Goal: Information Seeking & Learning: Check status

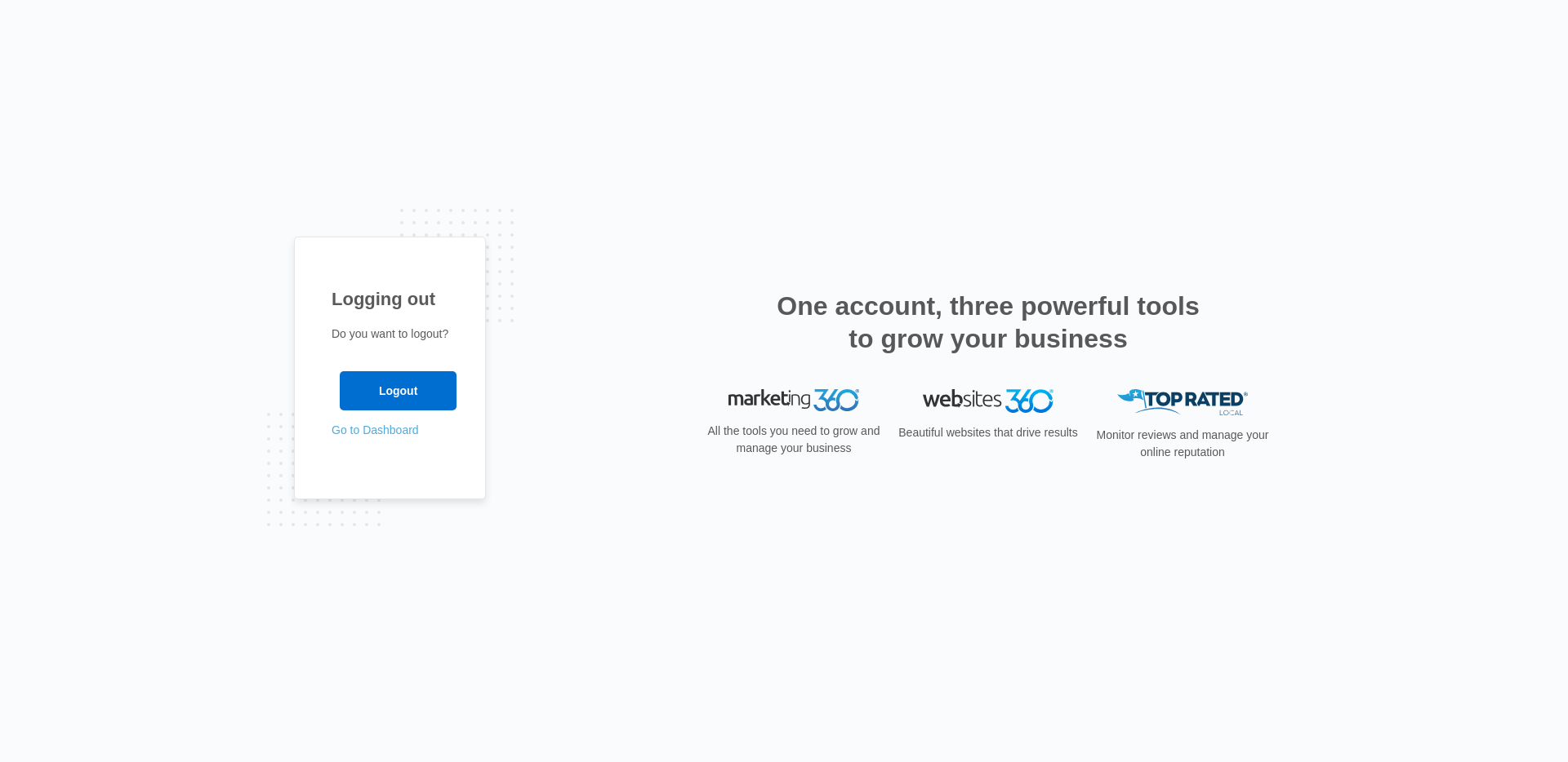
click at [394, 433] on link "Go to Dashboard" at bounding box center [374, 429] width 87 height 13
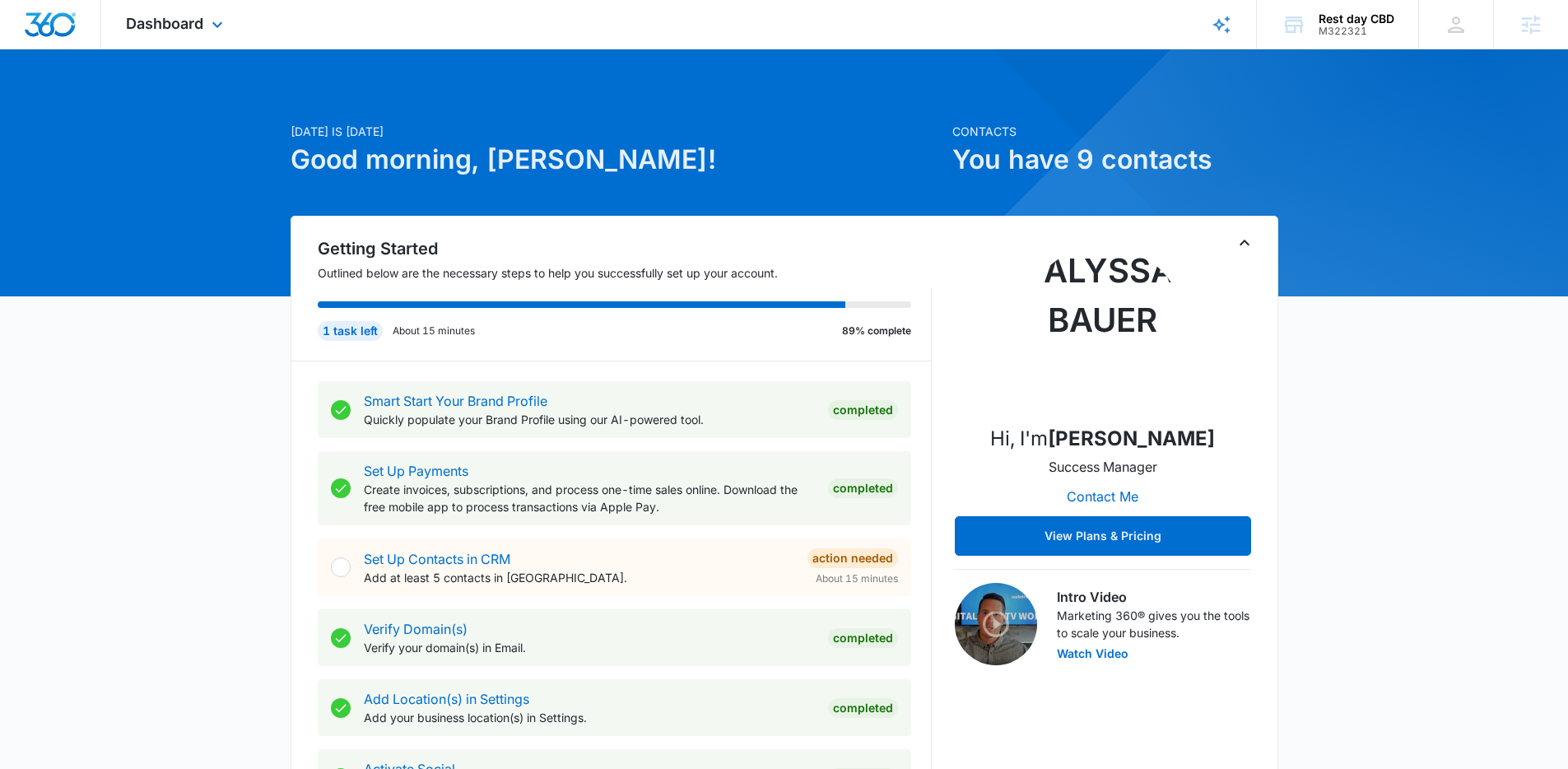
click at [203, 11] on div "Dashboard Apps Reputation Websites Forms CRM Email Social Shop Payments POS Con…" at bounding box center [177, 24] width 150 height 49
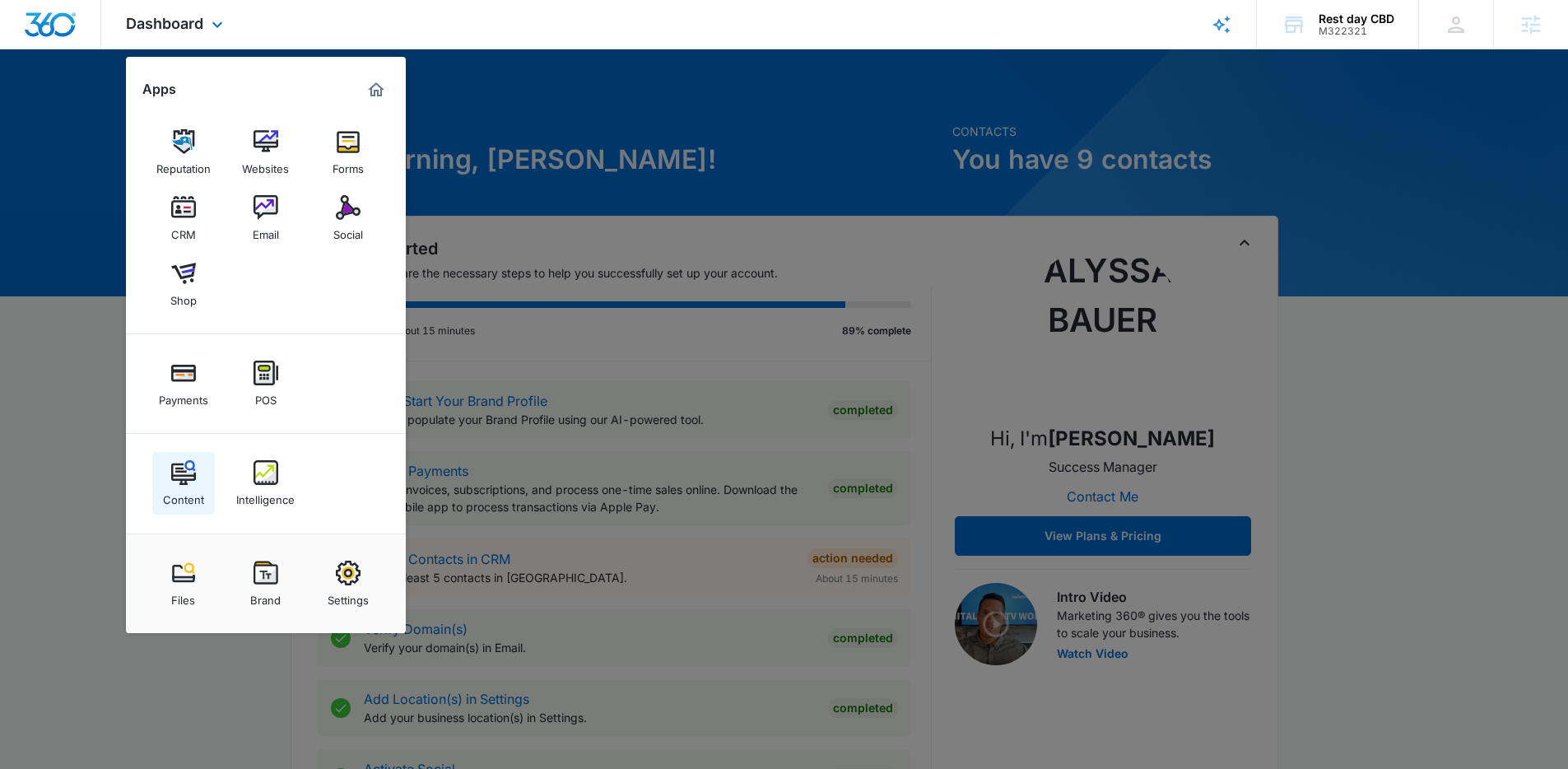
click at [200, 483] on link "Content" at bounding box center [183, 483] width 62 height 62
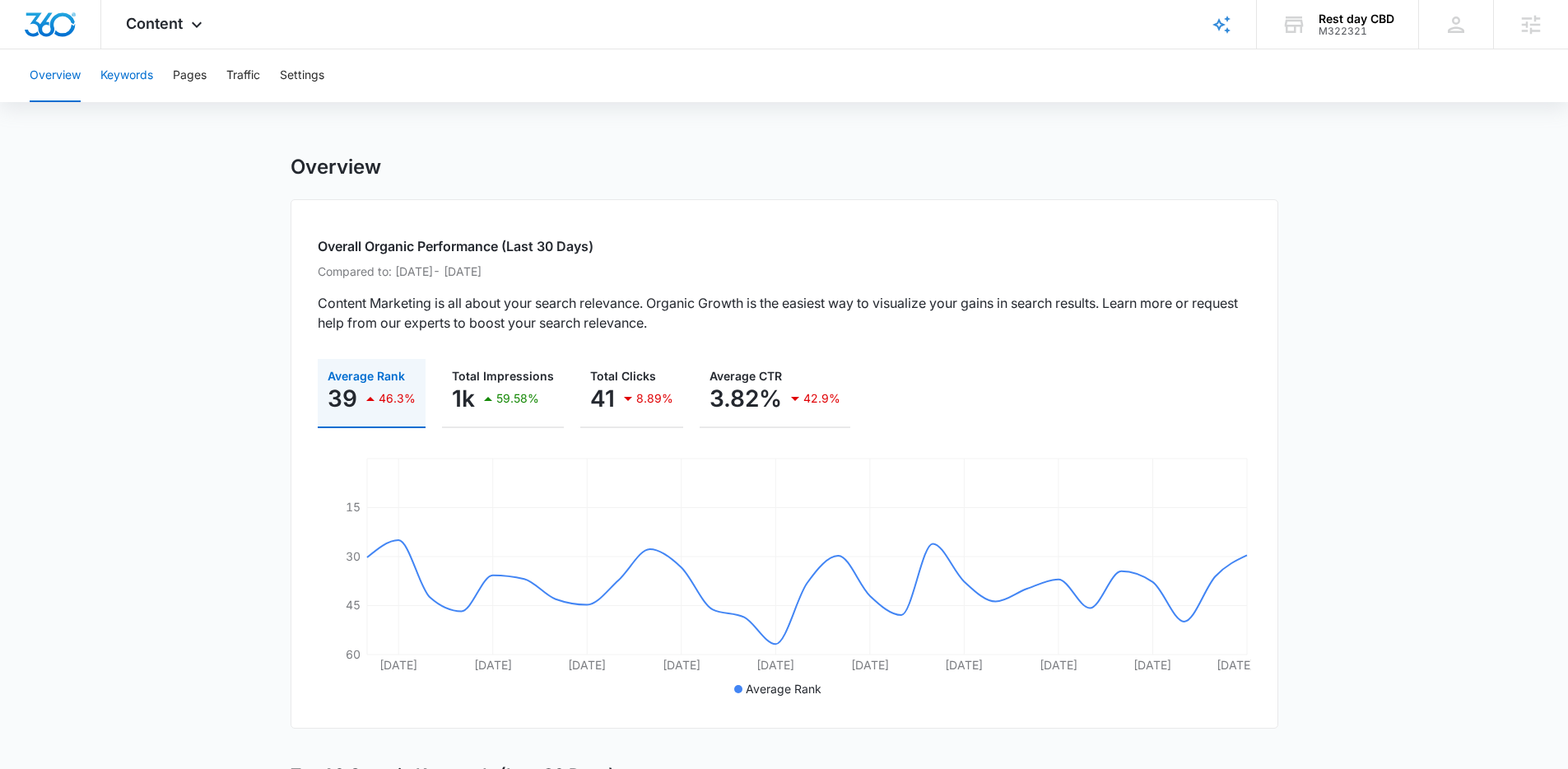
click at [134, 78] on button "Keywords" at bounding box center [127, 76] width 53 height 53
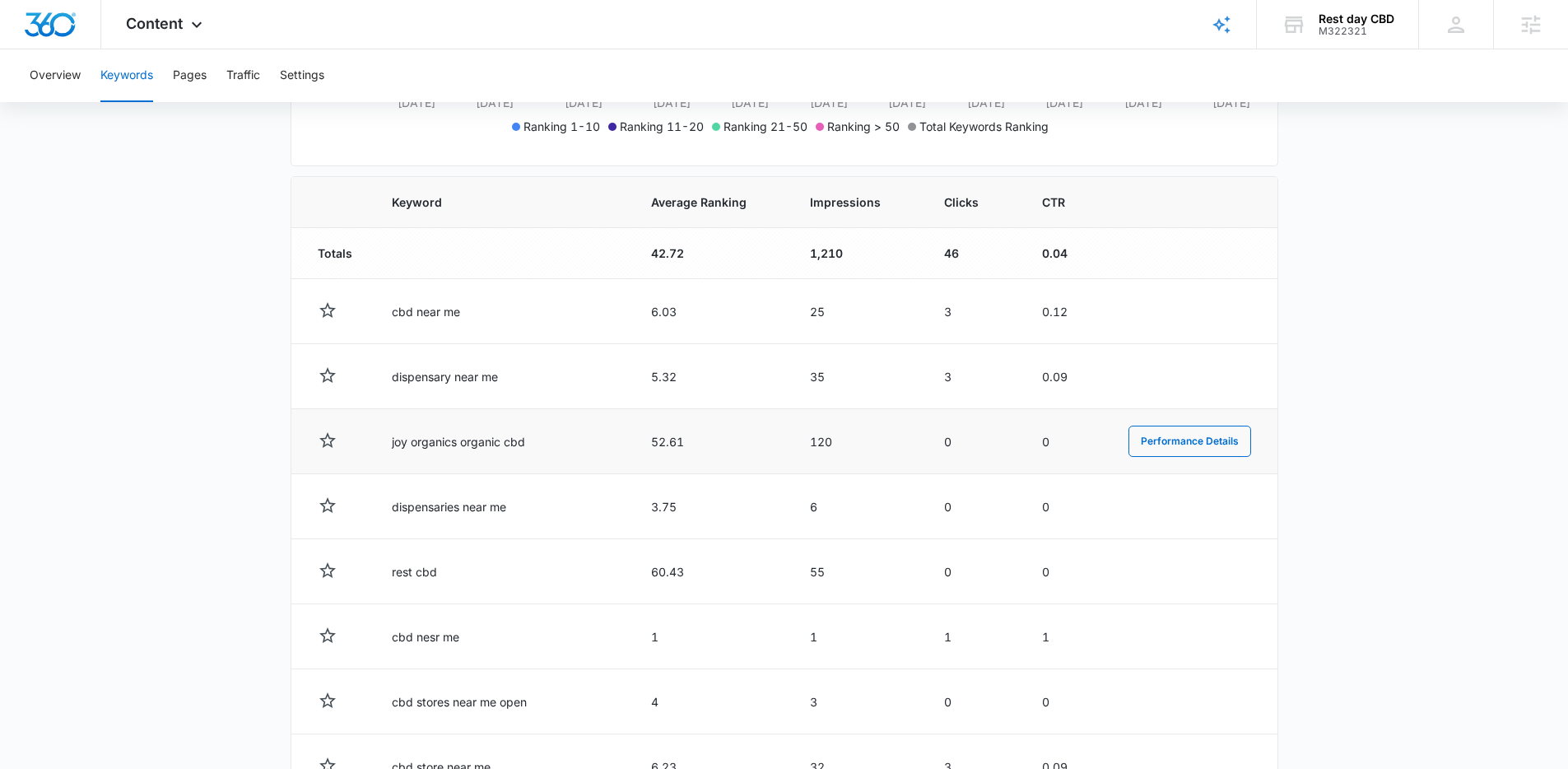
scroll to position [513, 0]
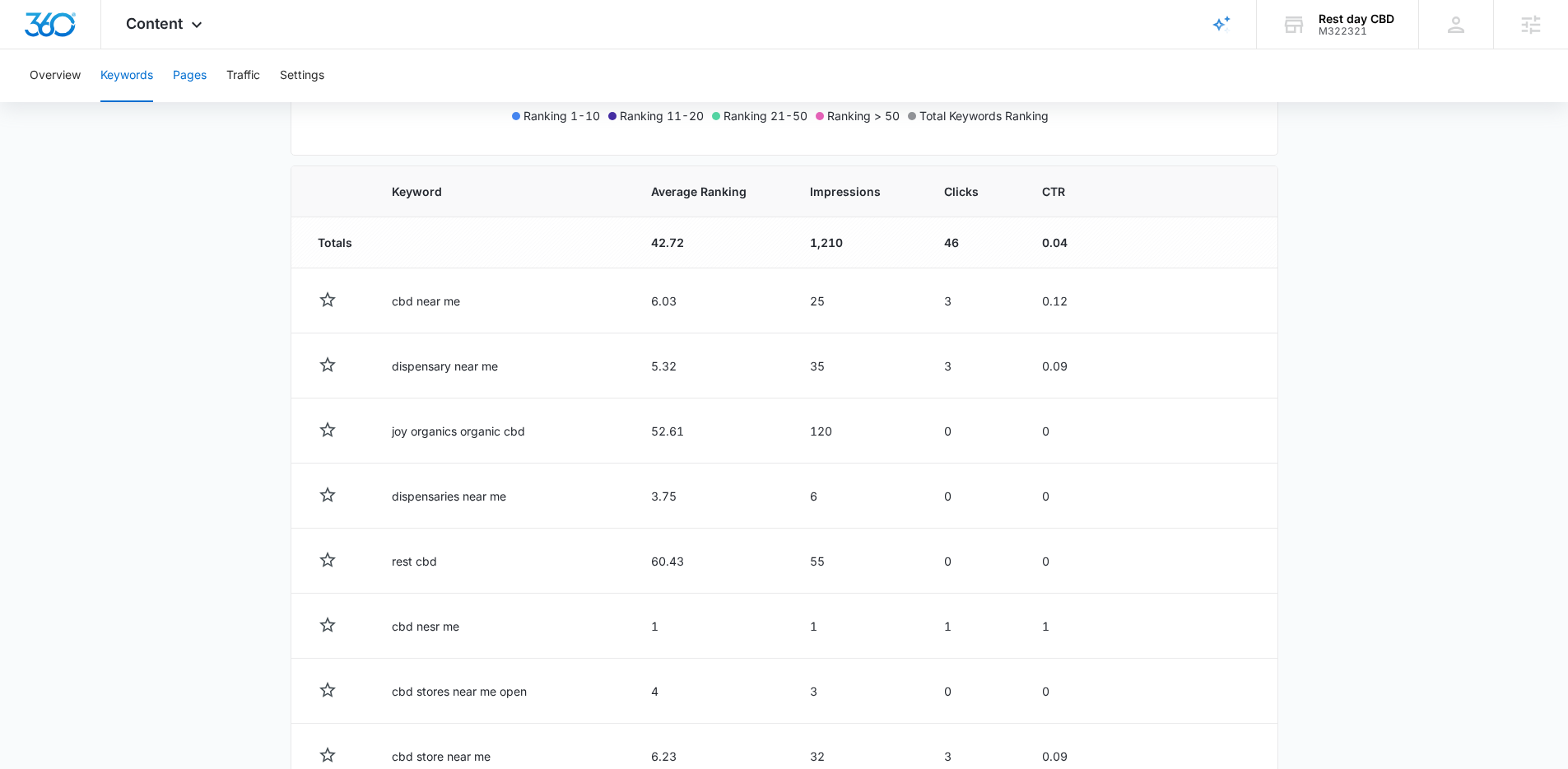
click at [194, 63] on button "Pages" at bounding box center [190, 76] width 34 height 53
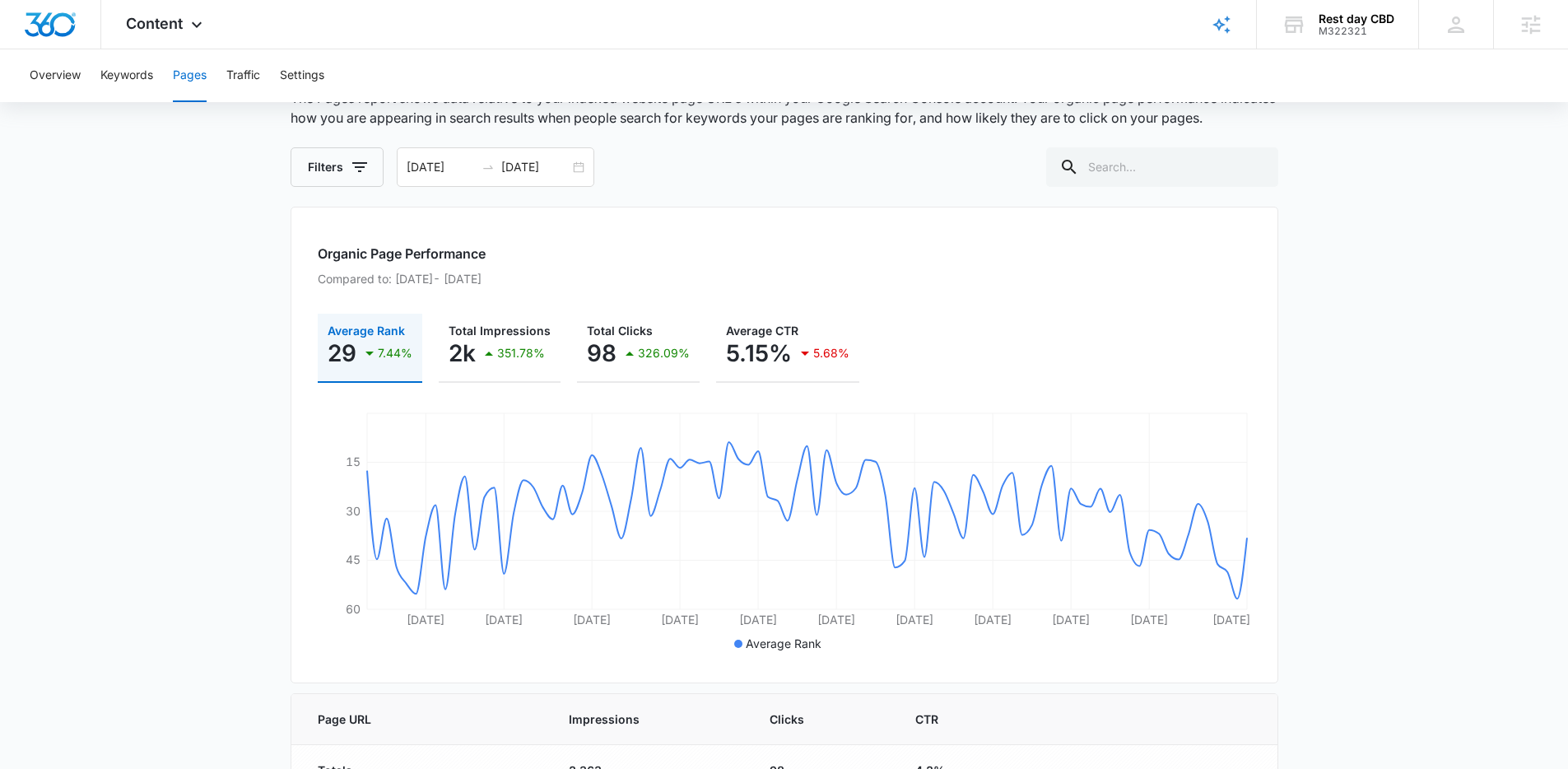
scroll to position [109, 0]
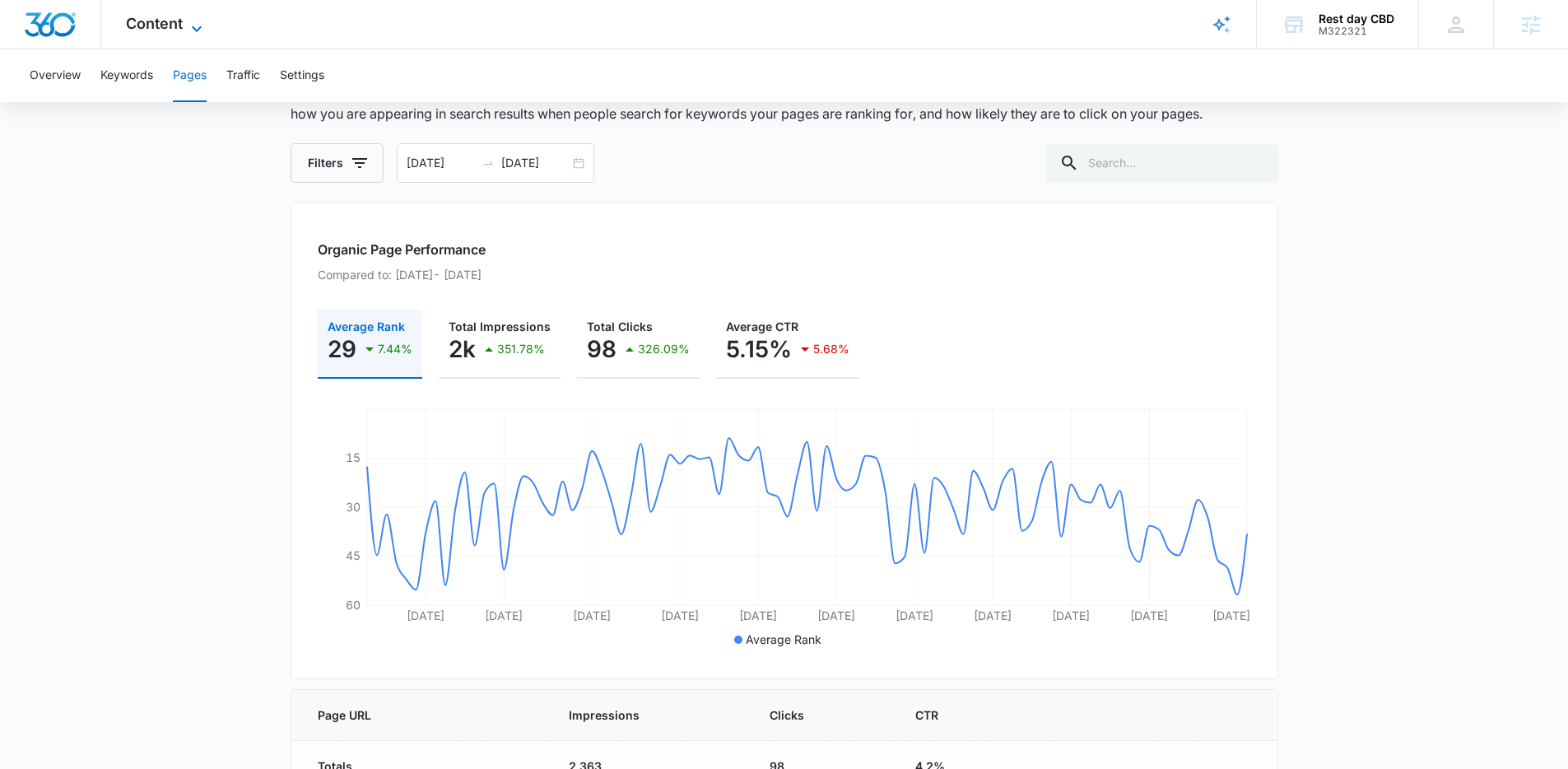
click at [135, 21] on span "Content" at bounding box center [154, 23] width 57 height 17
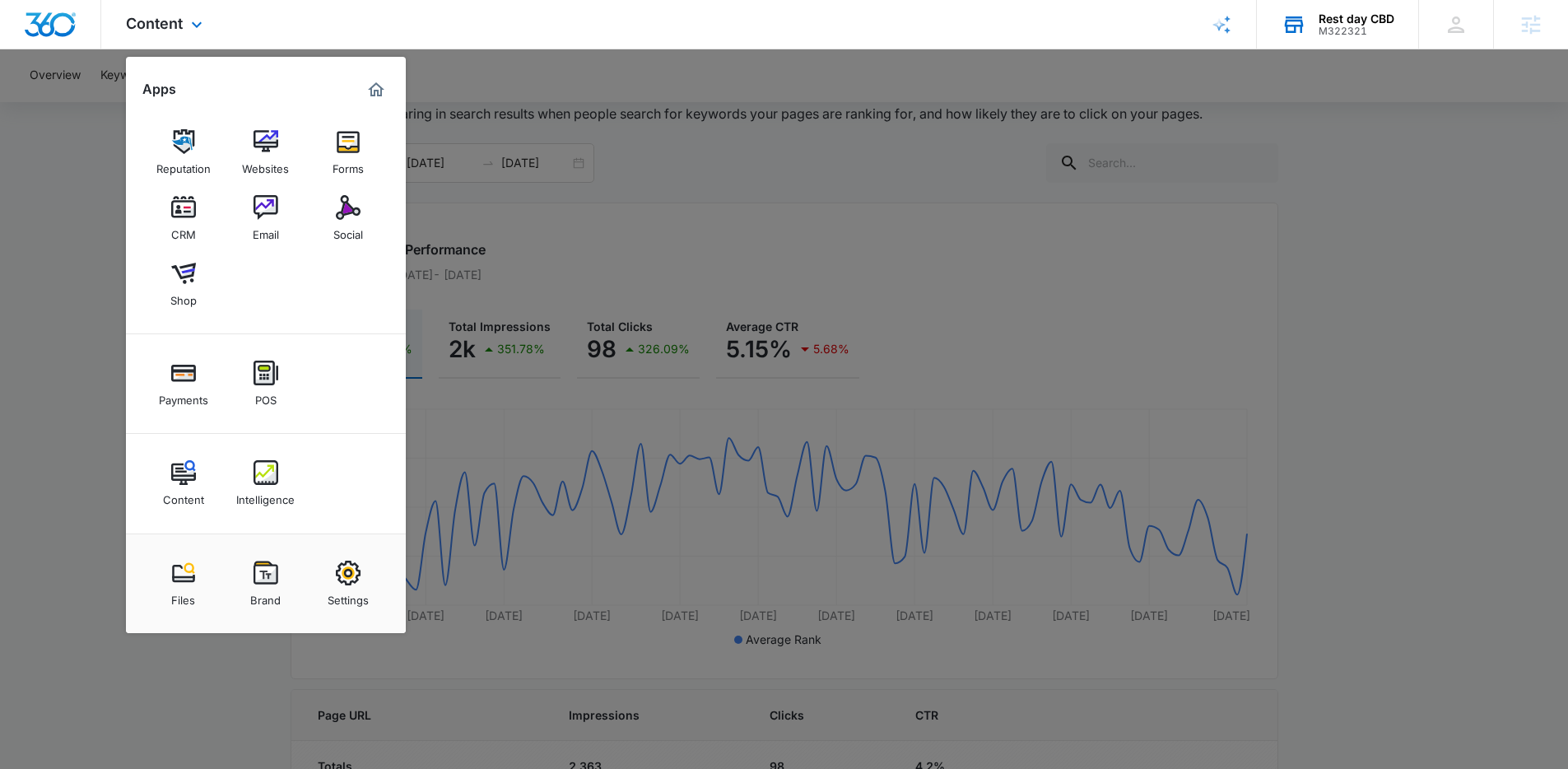
click at [1367, 29] on div "M322321" at bounding box center [1356, 31] width 76 height 11
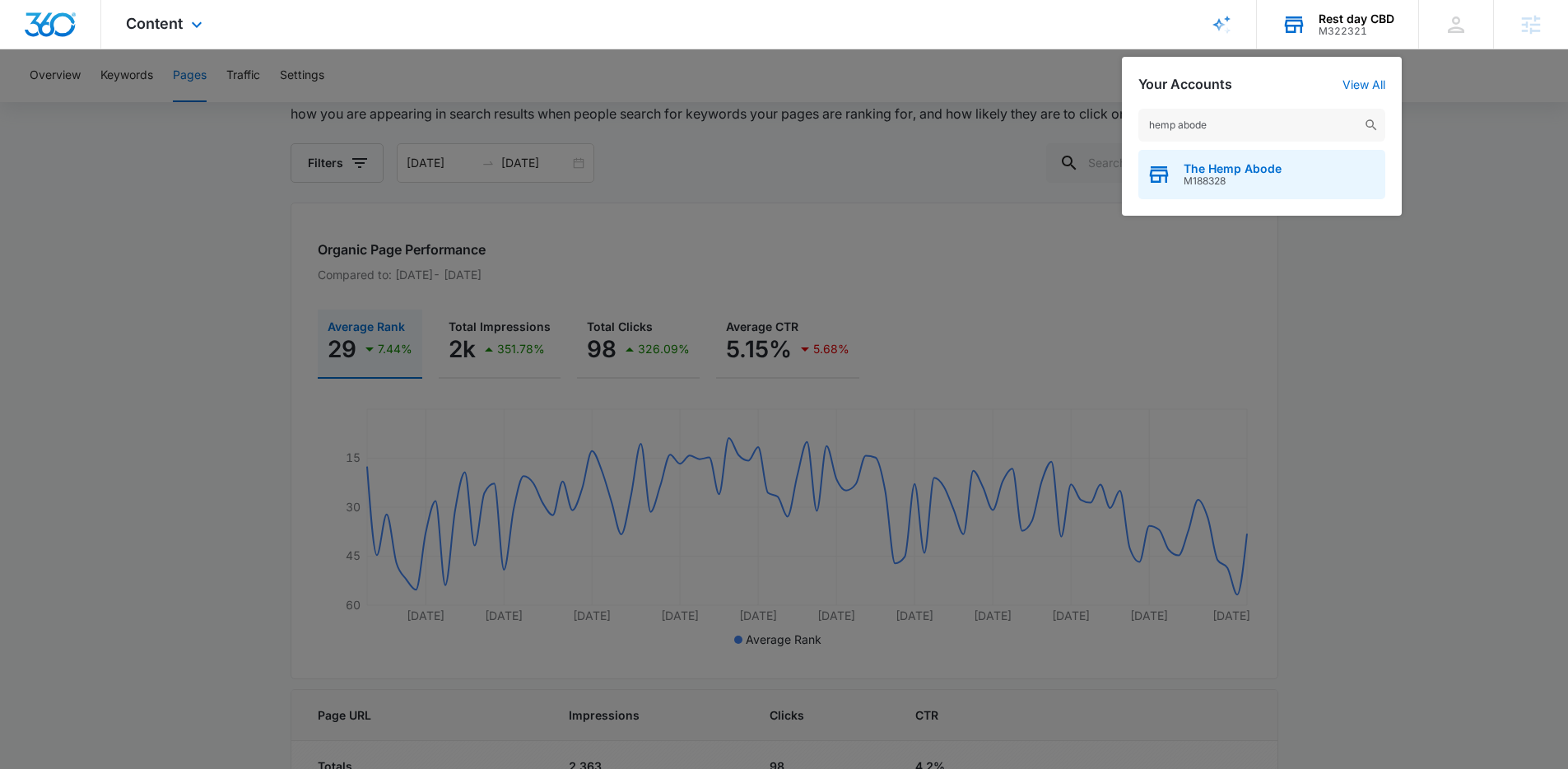
type input "hemp abode"
click at [1235, 162] on span "The Hemp Abode" at bounding box center [1232, 168] width 98 height 13
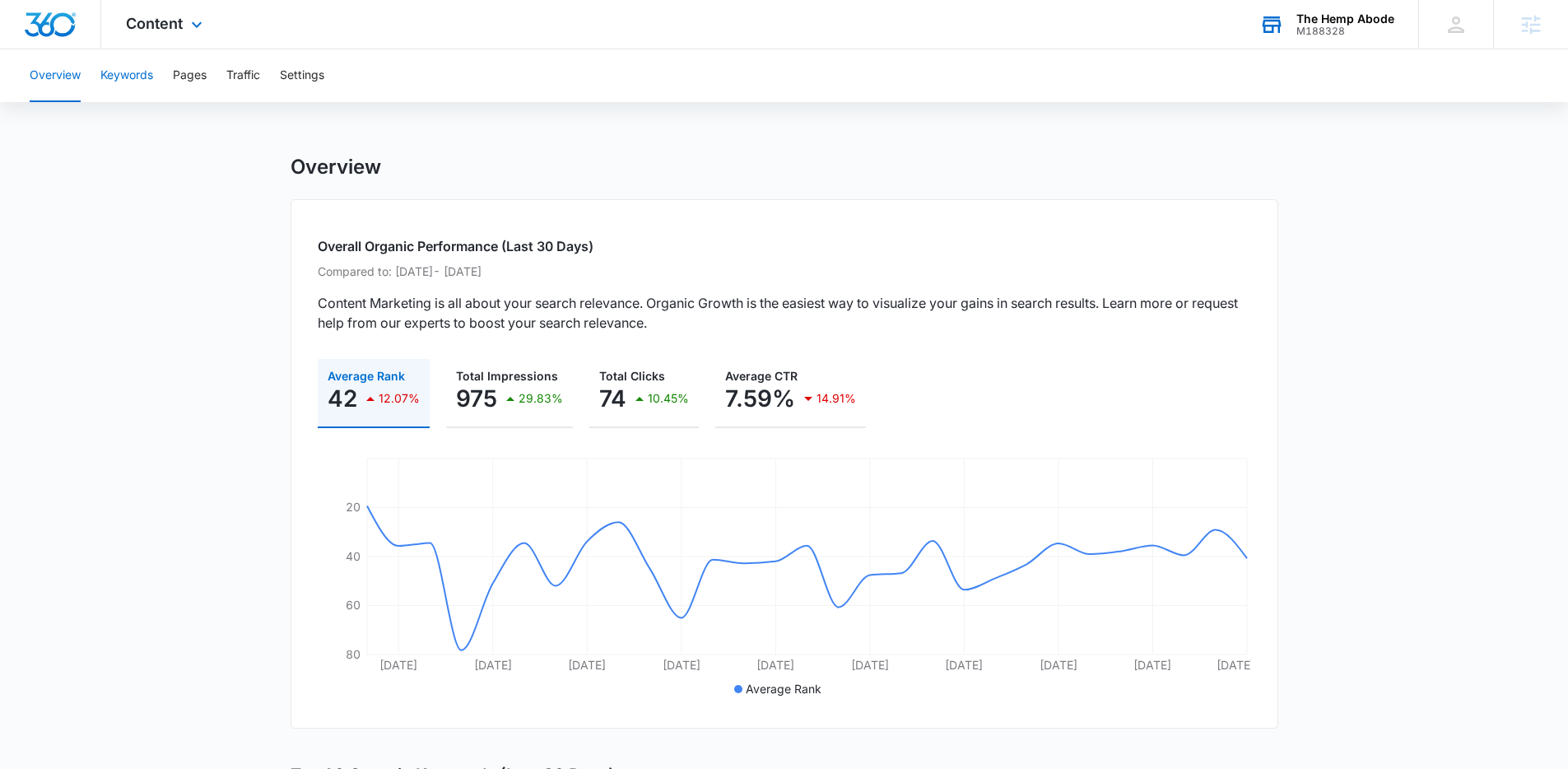
click at [109, 80] on button "Keywords" at bounding box center [127, 76] width 53 height 53
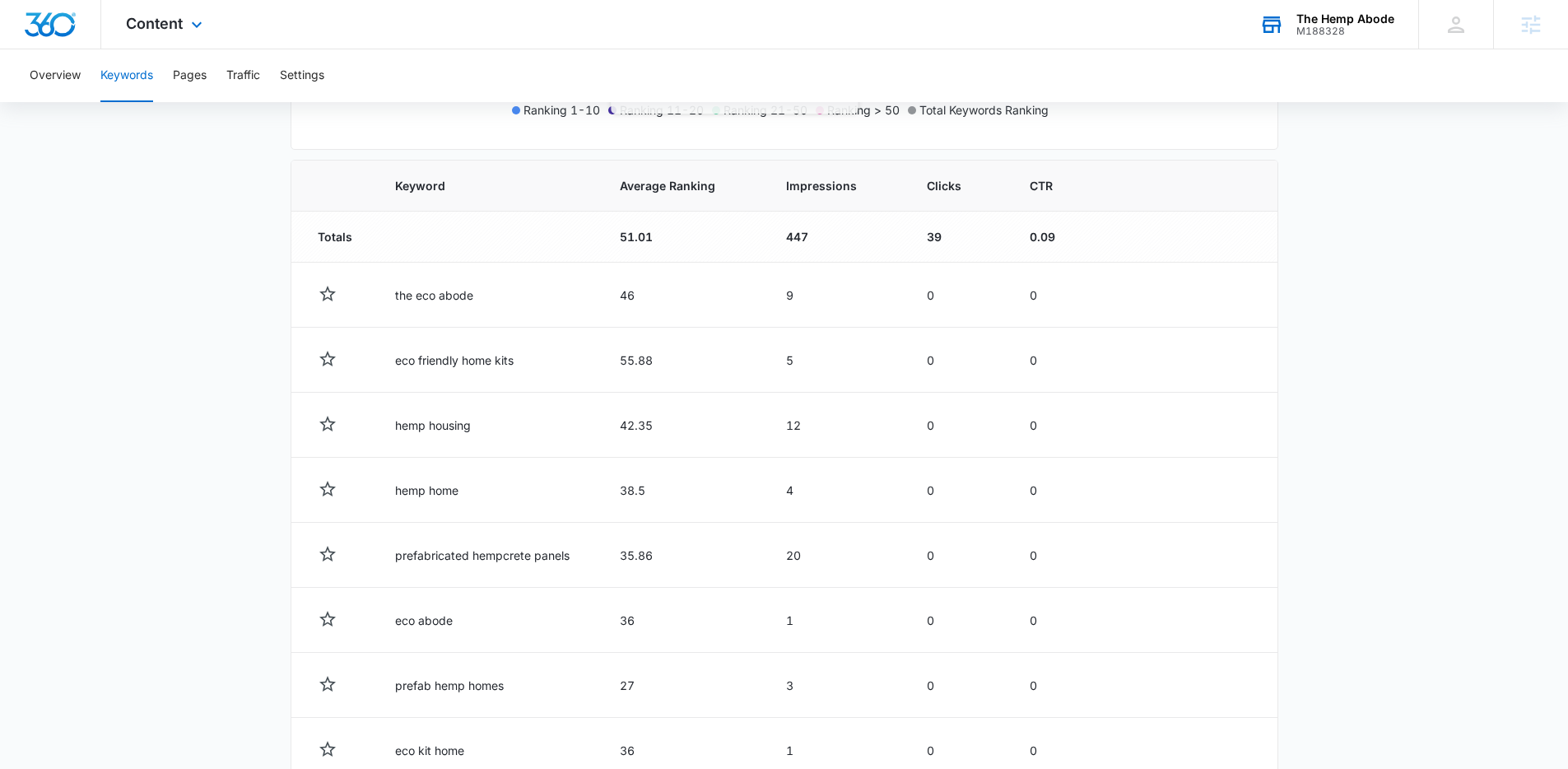
scroll to position [535, 0]
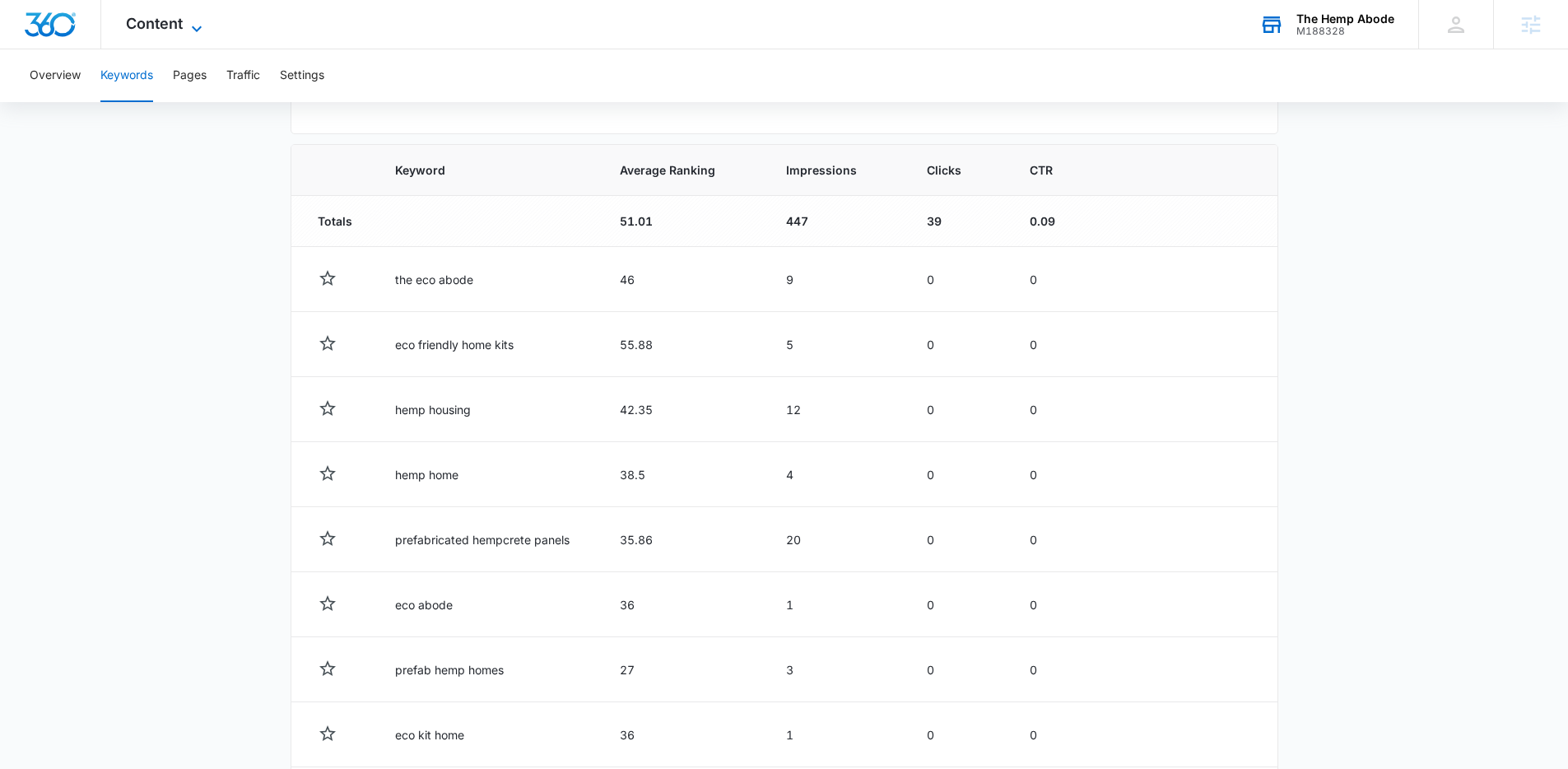
click at [167, 25] on span "Content" at bounding box center [154, 23] width 57 height 17
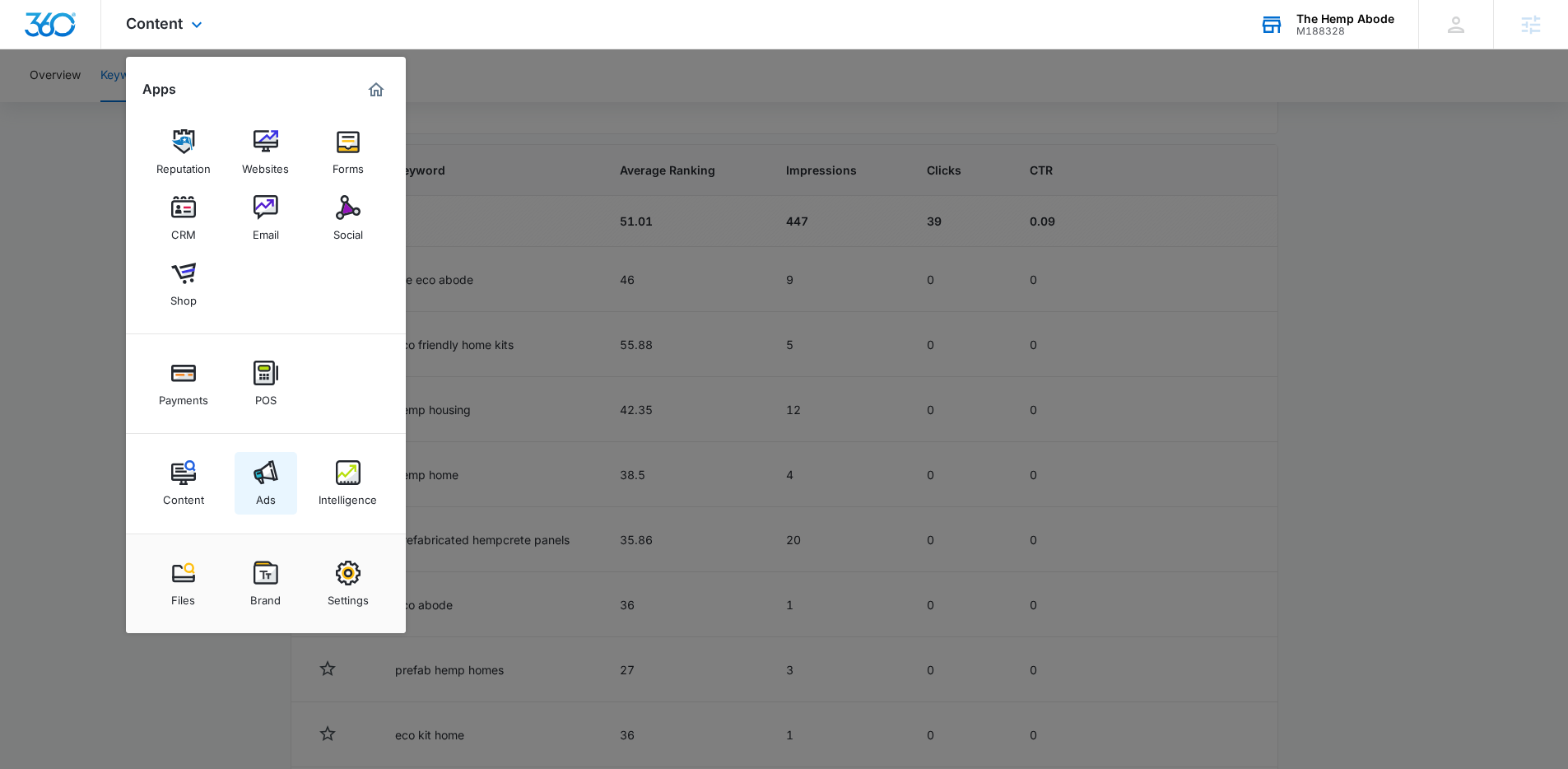
click at [255, 466] on img at bounding box center [266, 473] width 25 height 25
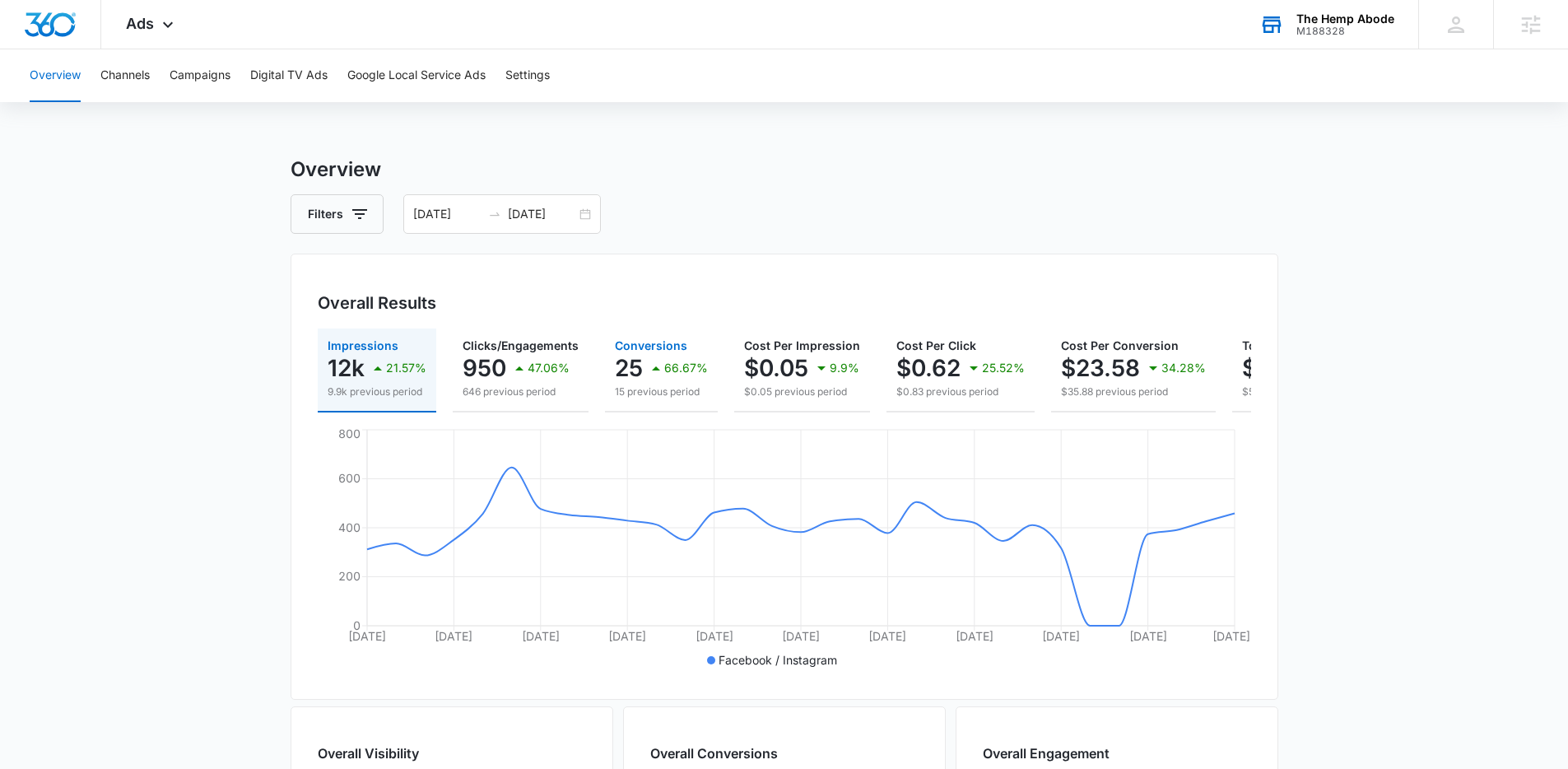
click at [626, 384] on p "15 previous period" at bounding box center [661, 391] width 93 height 15
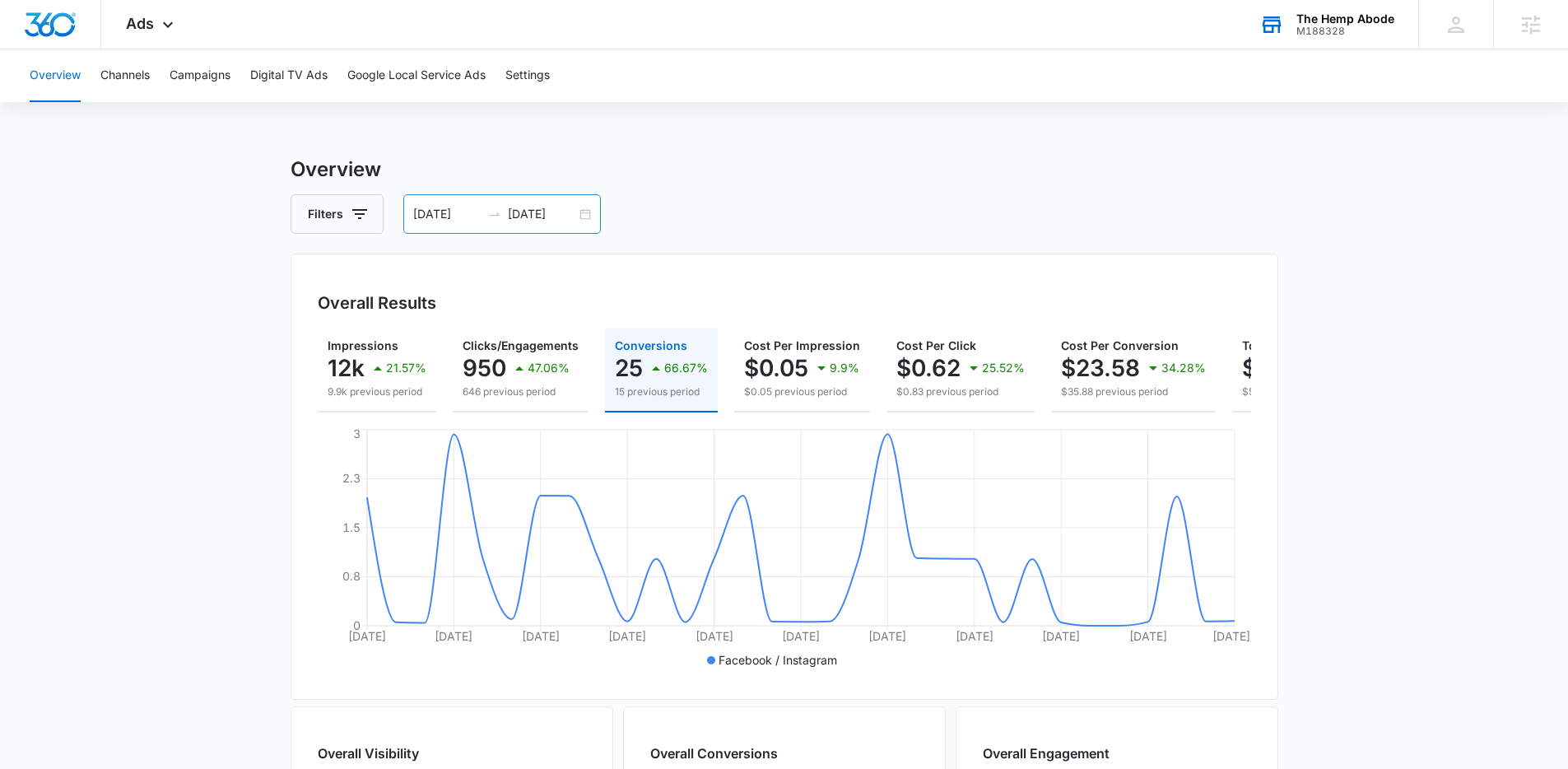
click at [580, 217] on div "07/29/2025 08/28/2025" at bounding box center [501, 214] width 197 height 39
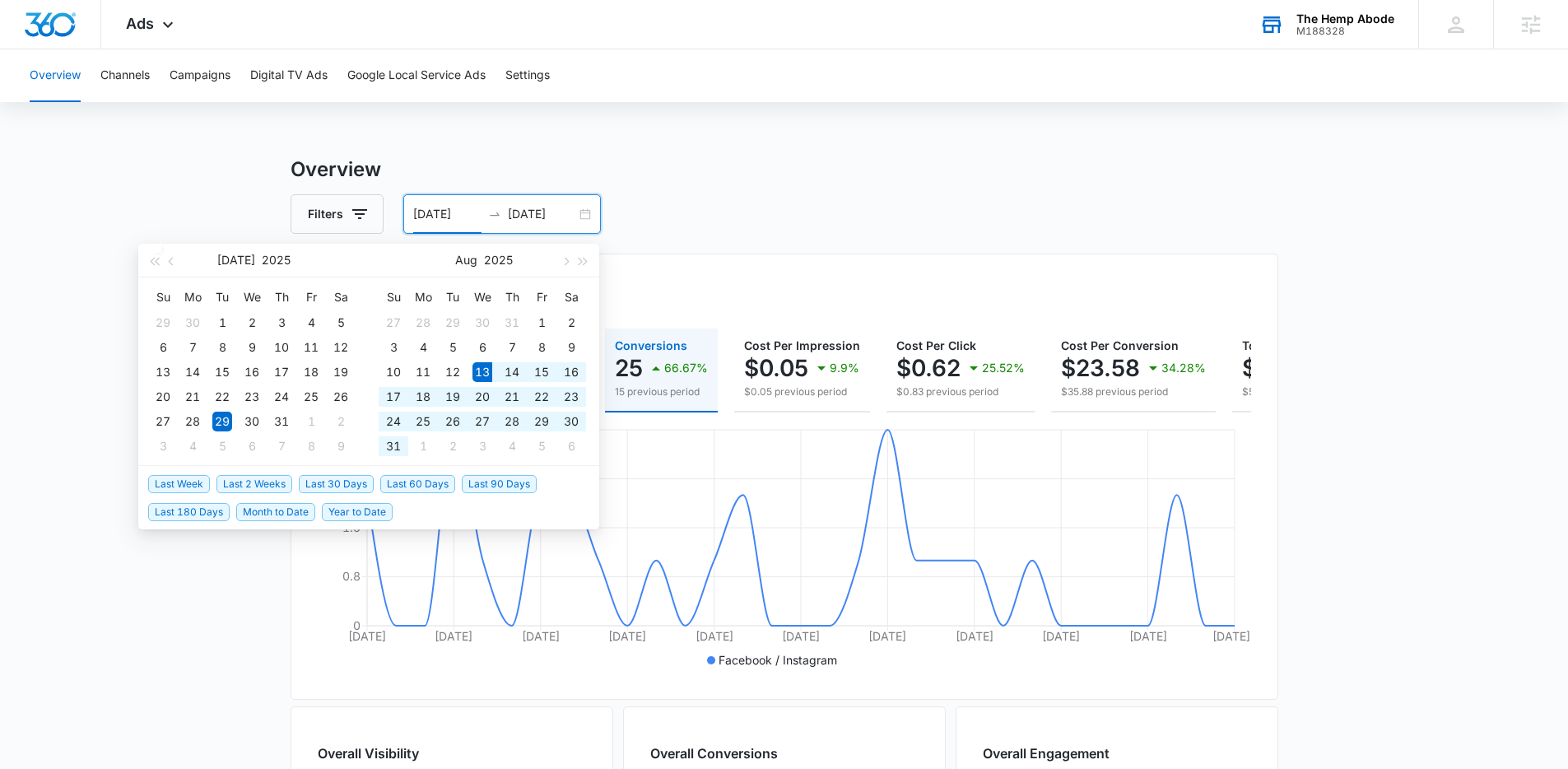
click at [342, 478] on span "Last 30 Days" at bounding box center [336, 484] width 75 height 18
type input "08/13/2025"
type input "[DATE]"
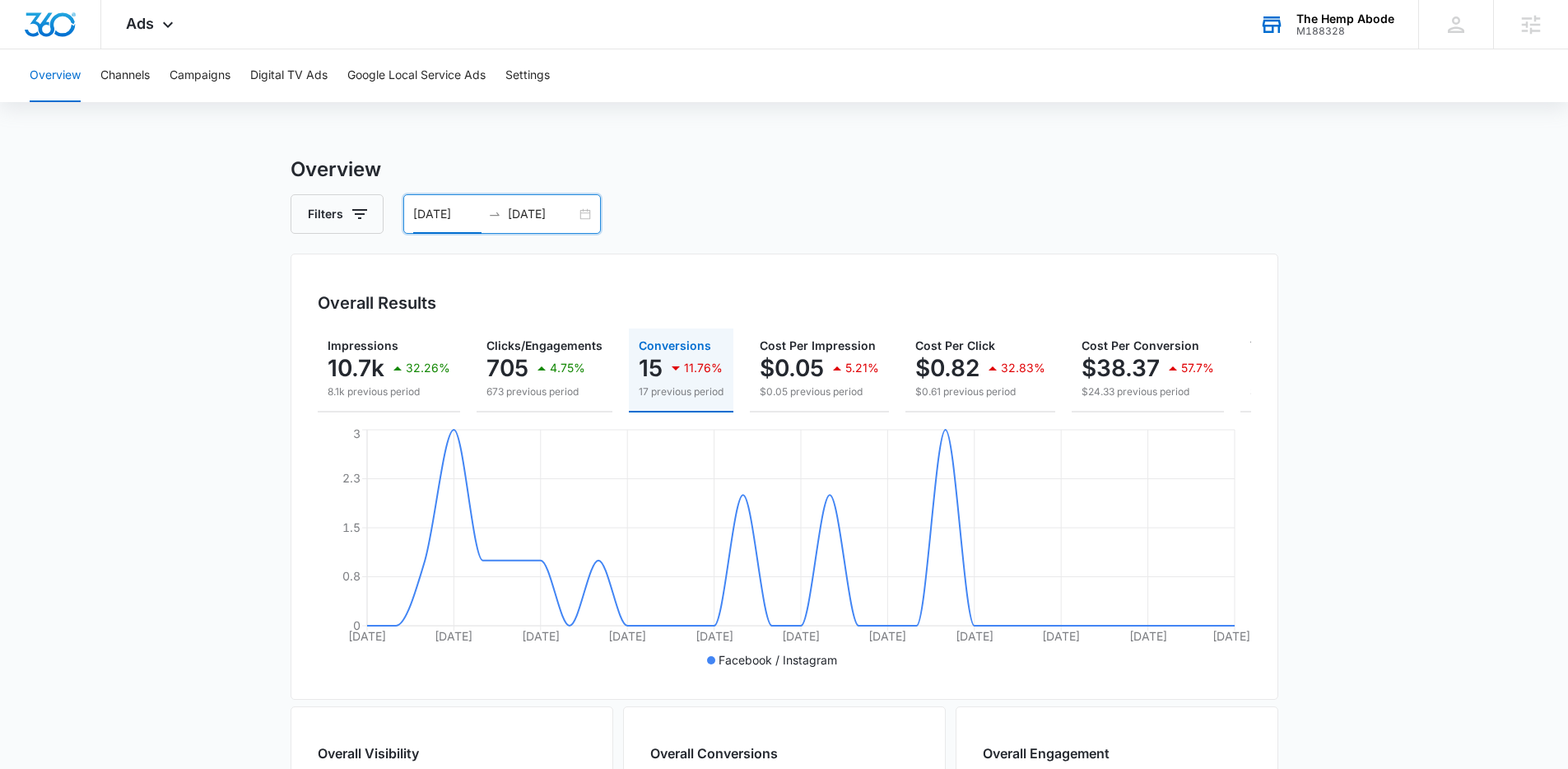
scroll to position [0, 171]
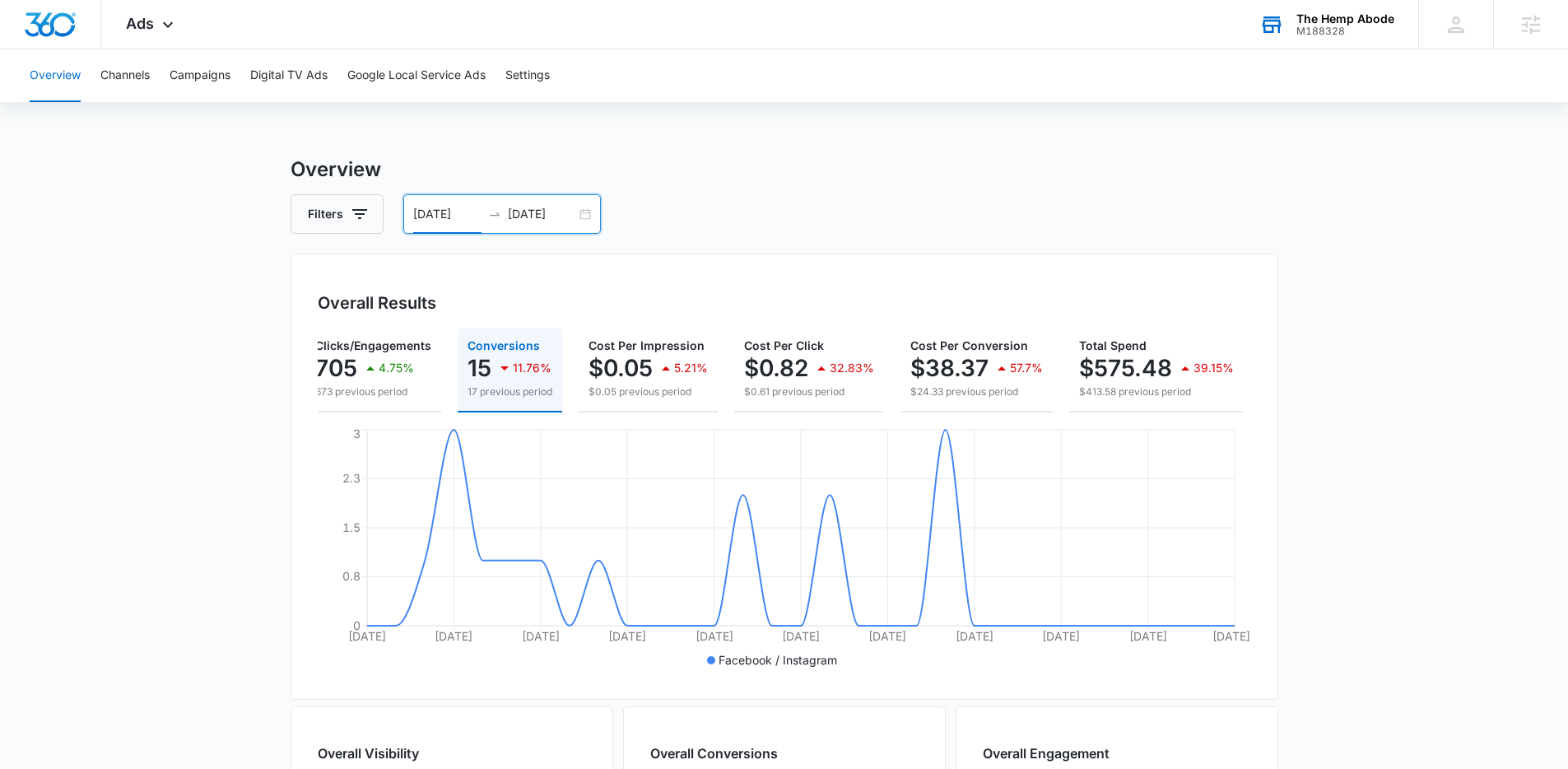
click at [585, 206] on div "08/13/2025 09/12/2025" at bounding box center [501, 214] width 197 height 39
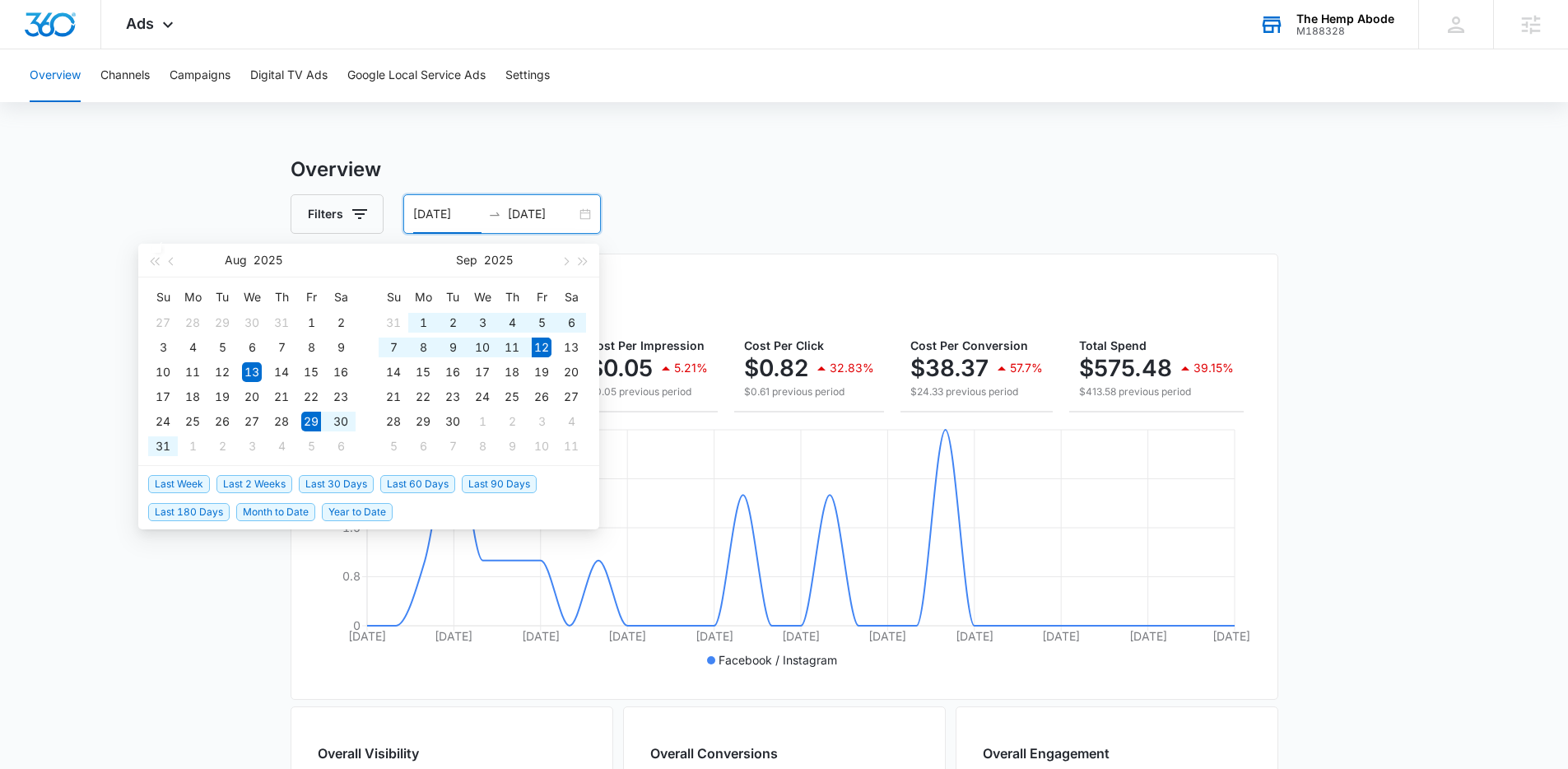
click at [273, 485] on span "Last 2 Weeks" at bounding box center [254, 484] width 76 height 18
type input "08/29/2025"
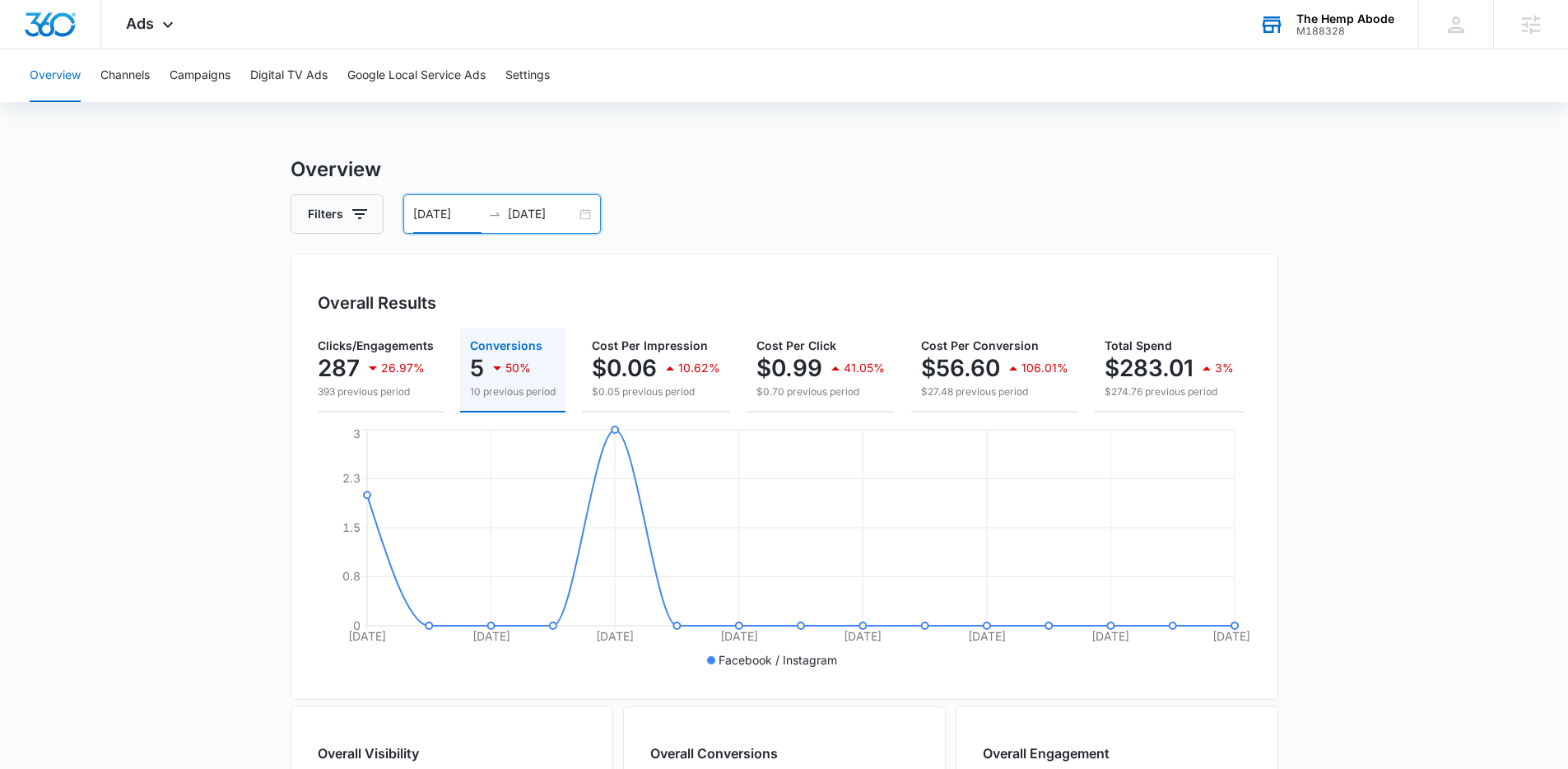
scroll to position [0, 0]
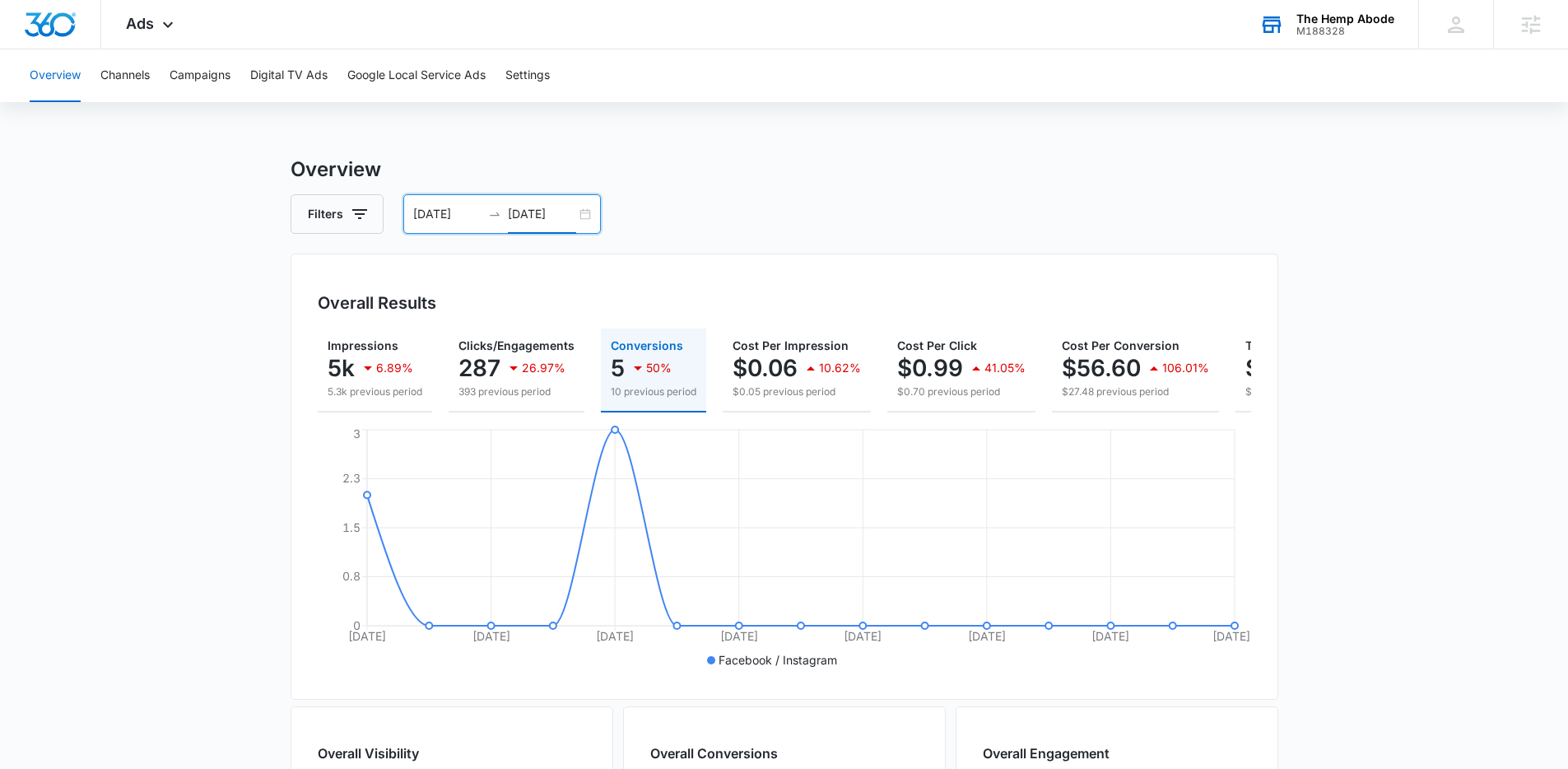
click at [535, 213] on input "[DATE]" at bounding box center [542, 214] width 68 height 18
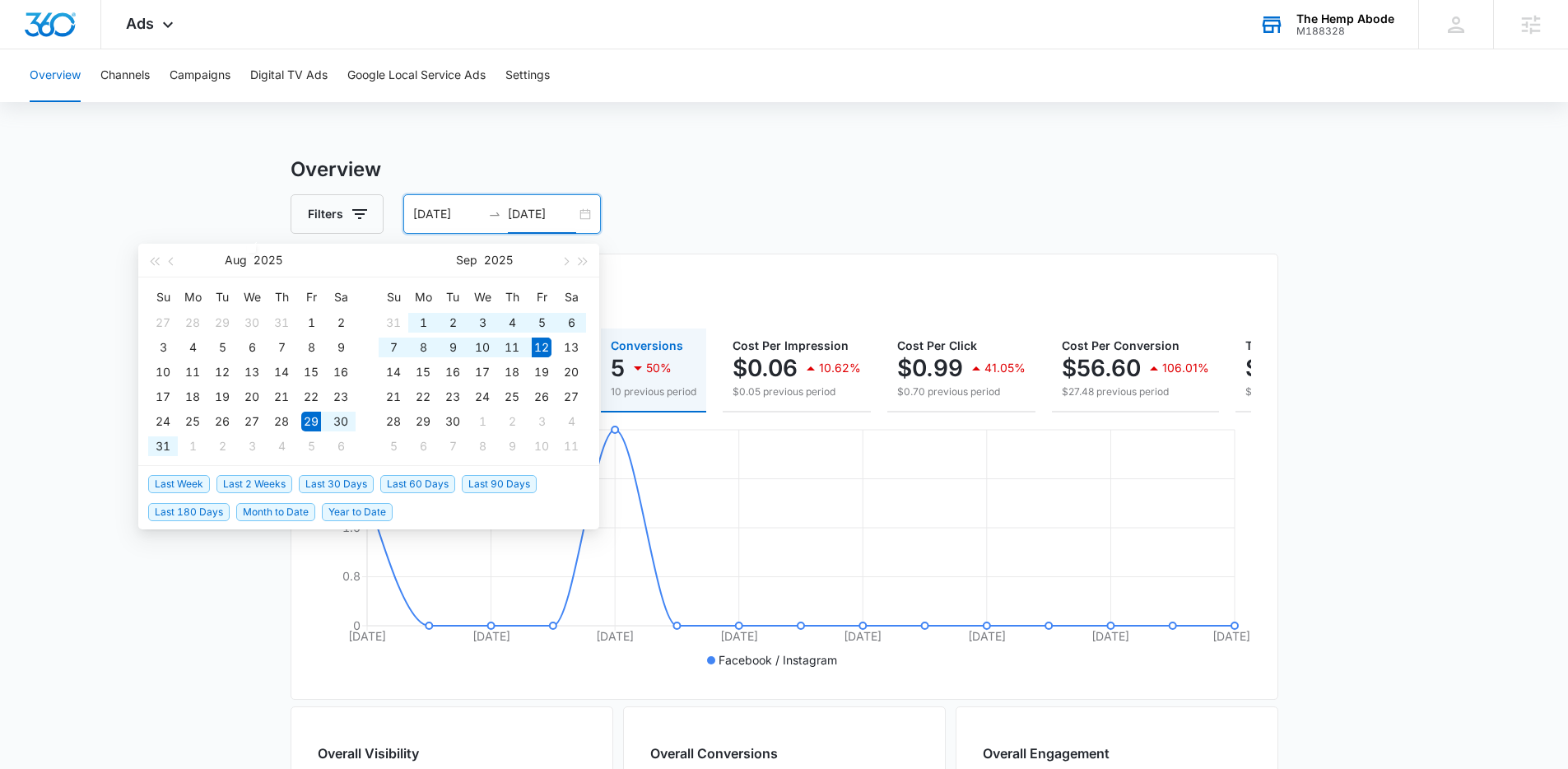
type input "[DATE]"
click at [192, 482] on span "Last Week" at bounding box center [178, 484] width 61 height 18
type input "[DATE]"
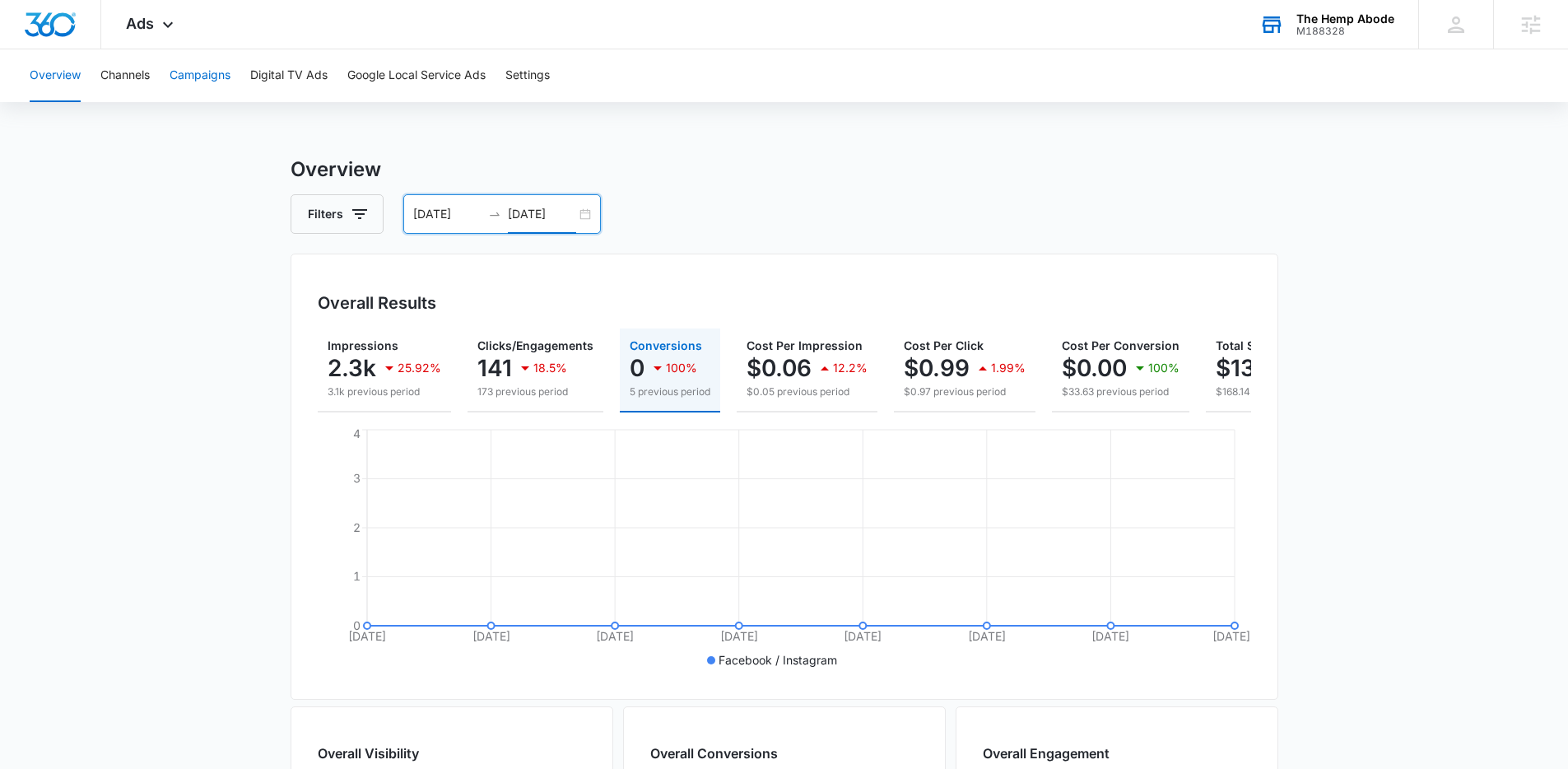
click at [198, 75] on button "Campaigns" at bounding box center [200, 76] width 61 height 53
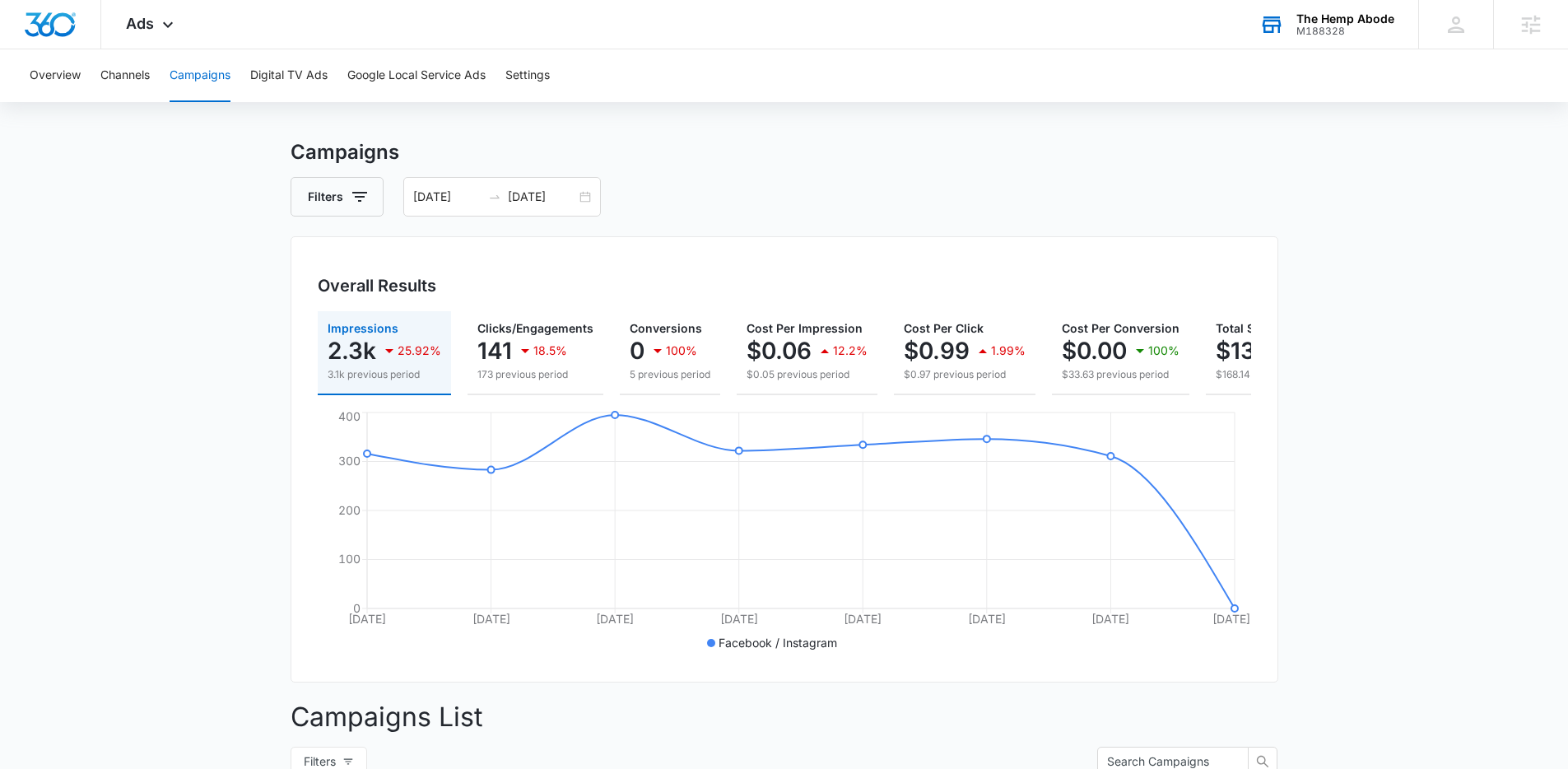
scroll to position [19, 0]
click at [593, 191] on div "09/05/2025 09/12/2025" at bounding box center [501, 195] width 197 height 39
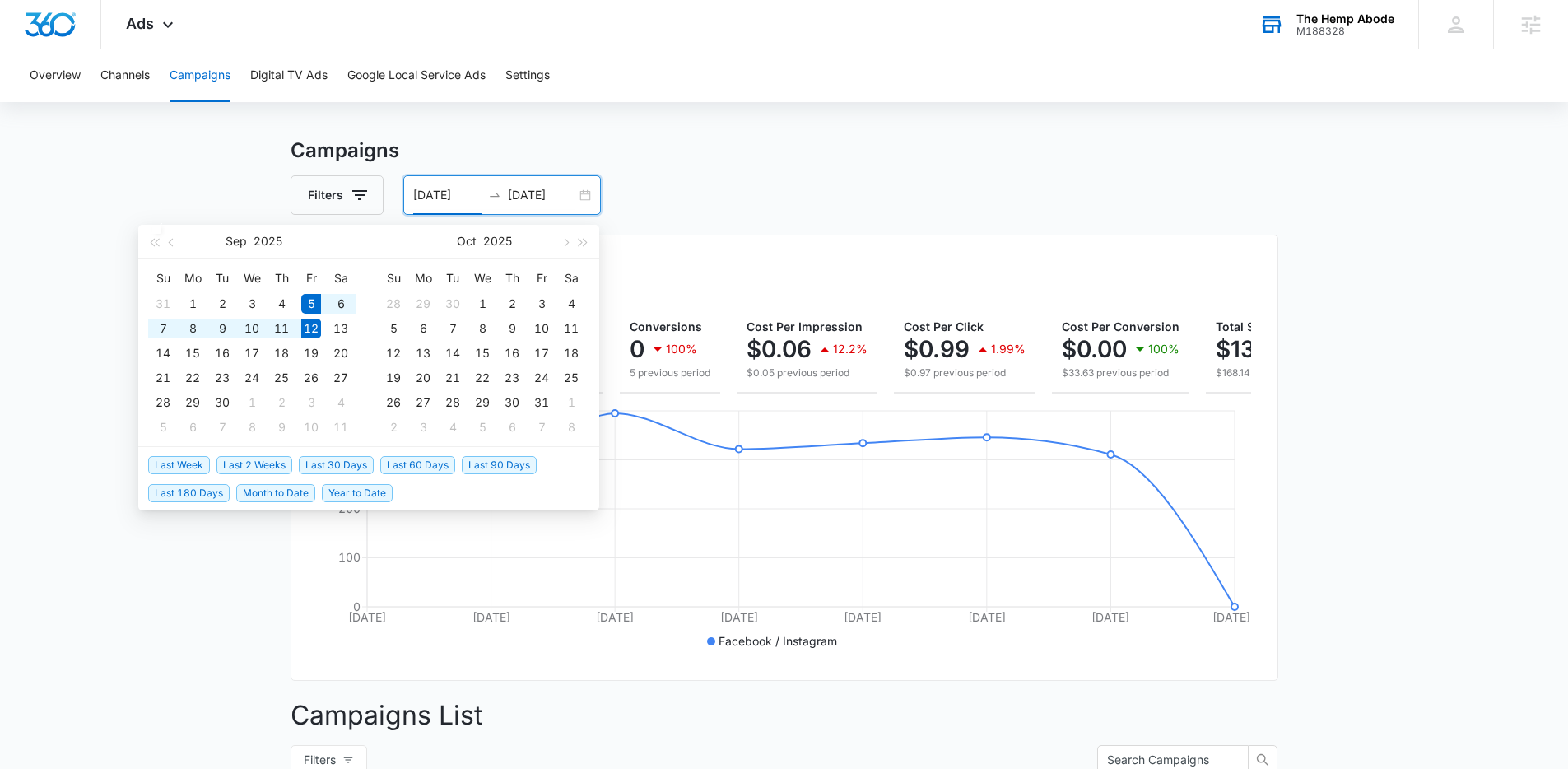
click at [841, 192] on div "Filters 09/05/2025 09/12/2025" at bounding box center [784, 195] width 988 height 39
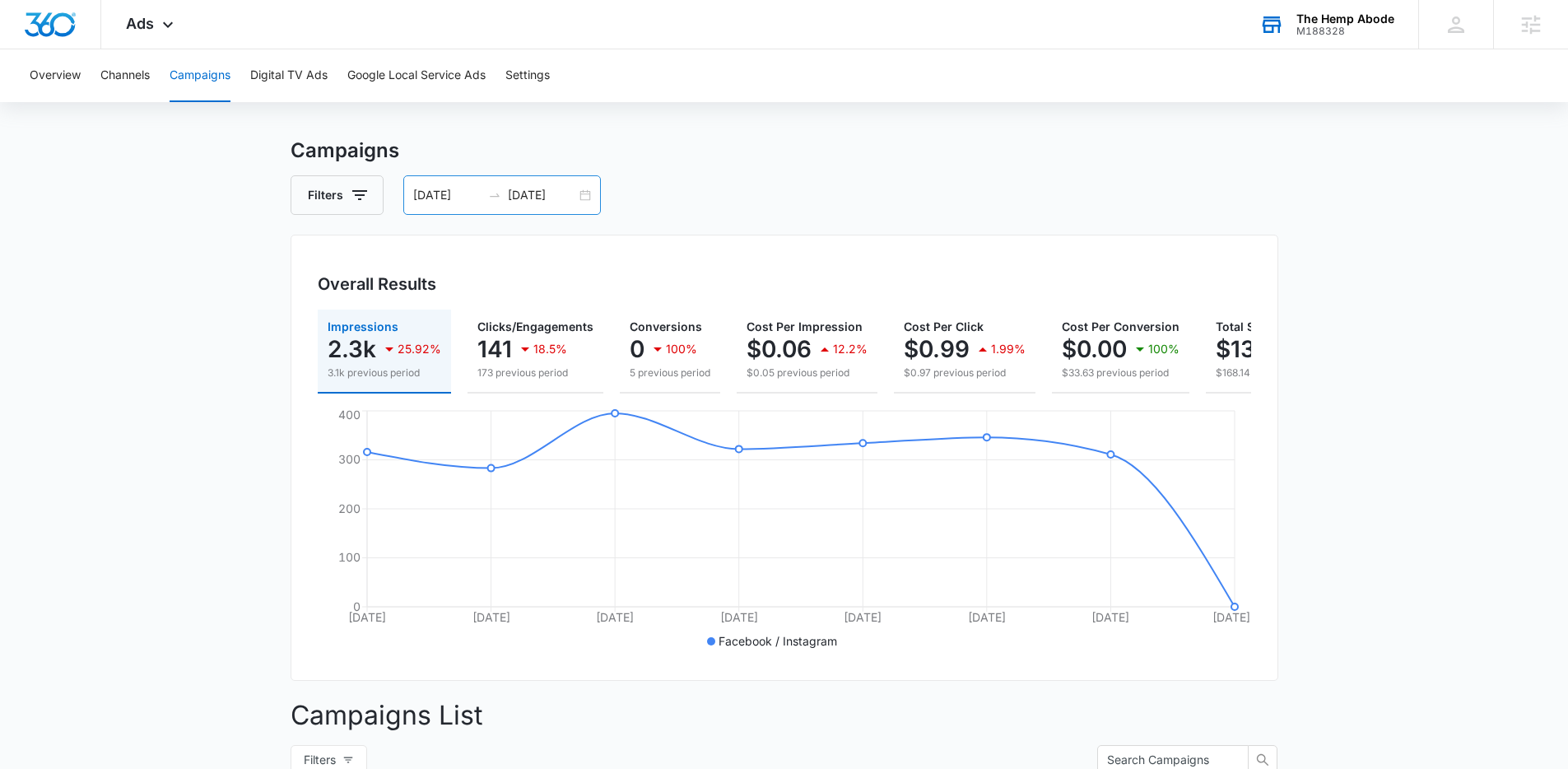
click at [585, 197] on div "09/05/2025 09/12/2025" at bounding box center [501, 195] width 197 height 39
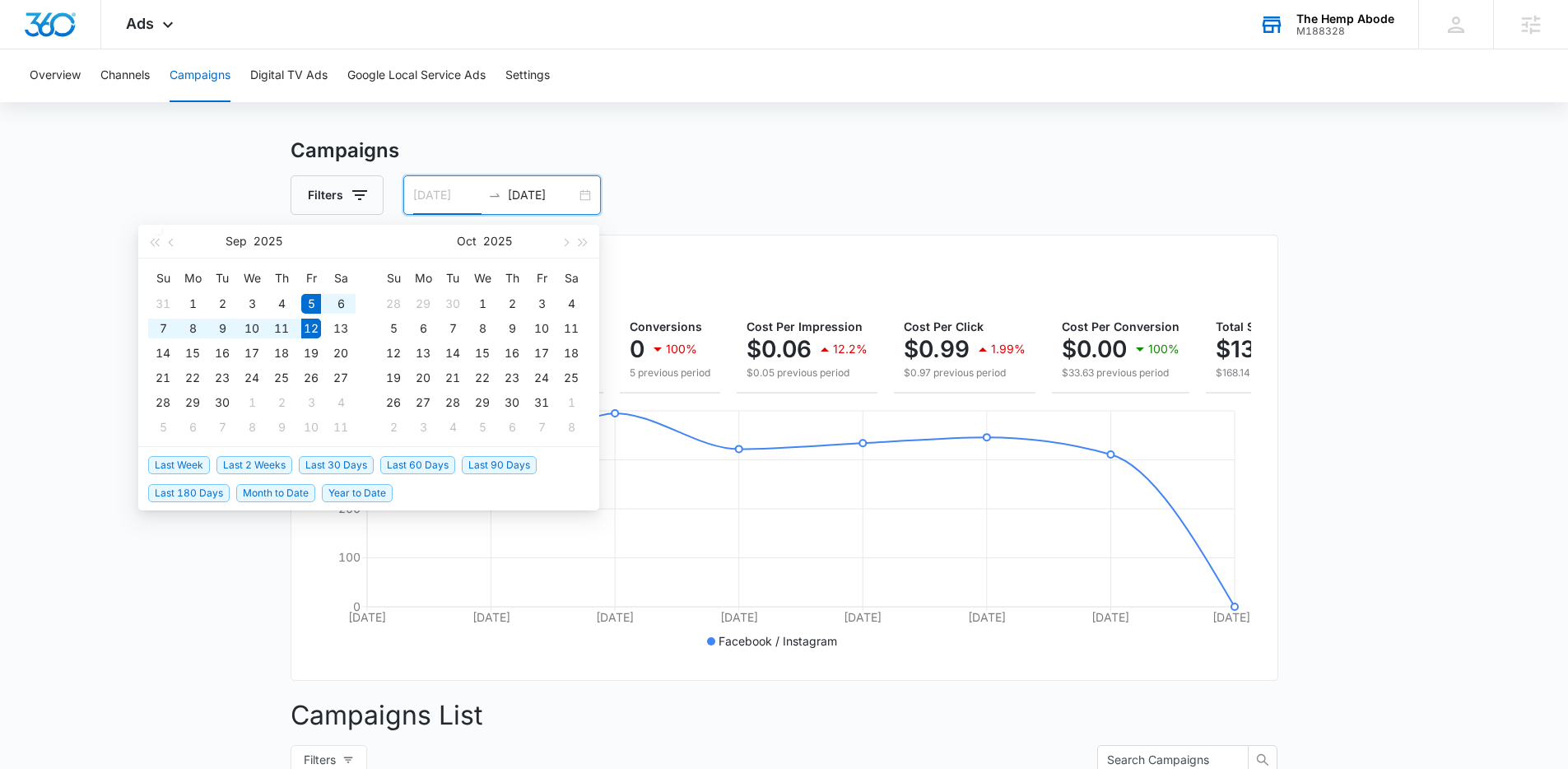
type input "[DATE]"
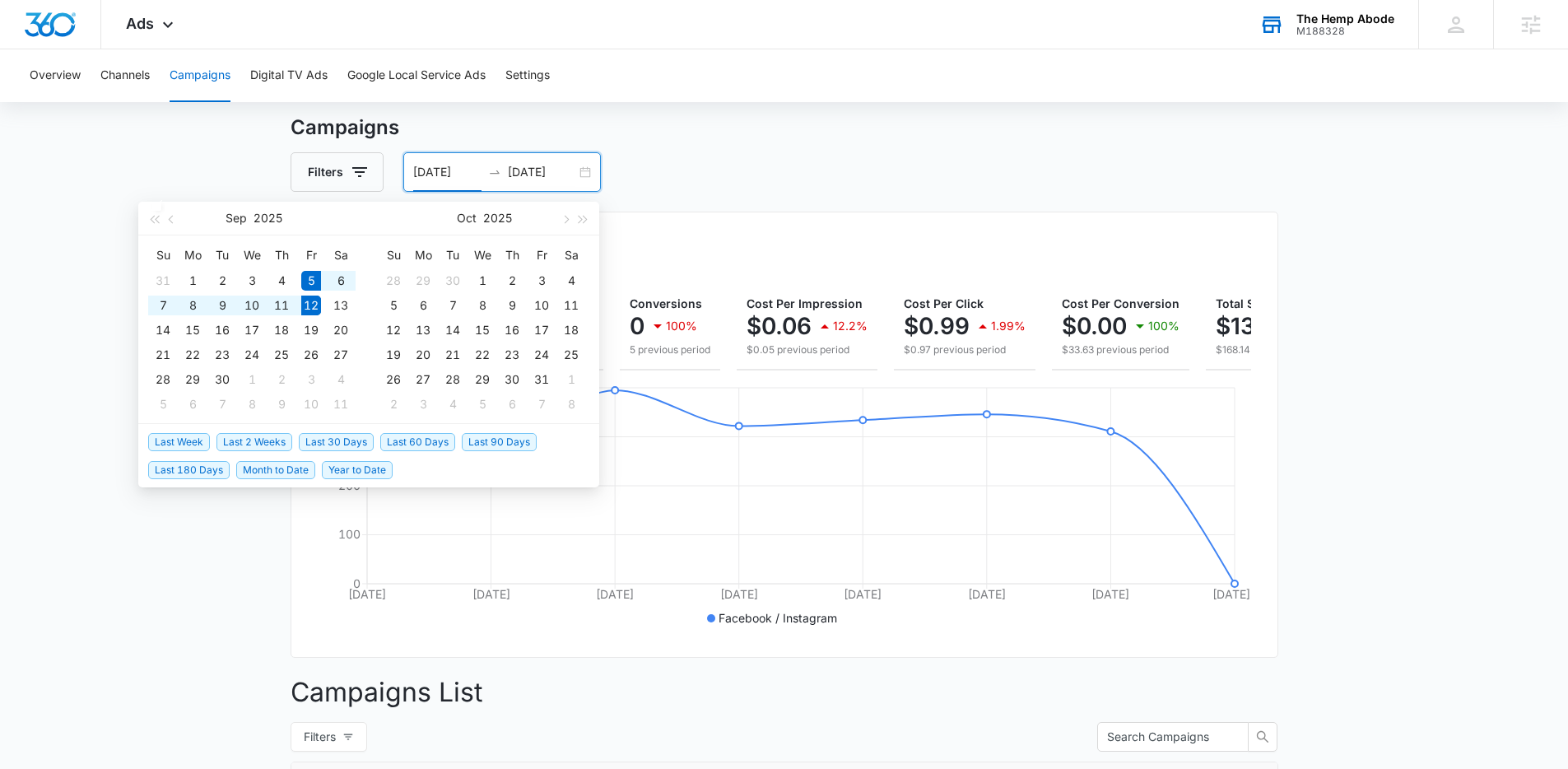
scroll to position [349, 0]
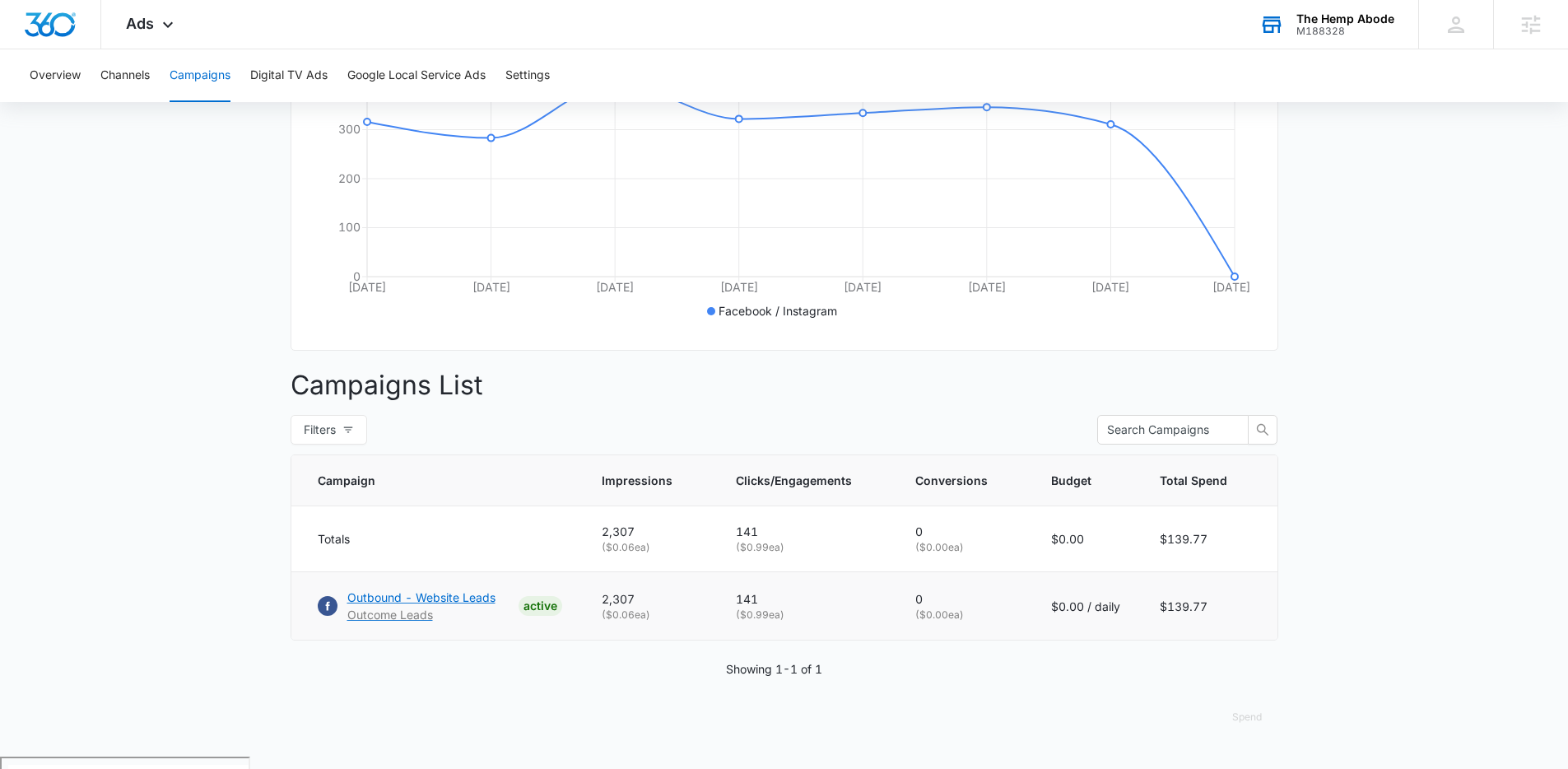
click at [399, 606] on p "Outbound - Website Leads" at bounding box center [421, 597] width 148 height 17
click at [81, 85] on div "Overview Channels Campaigns Digital TV Ads Google Local Service Ads Settings" at bounding box center [784, 76] width 1529 height 53
click at [67, 79] on button "Overview" at bounding box center [56, 76] width 51 height 53
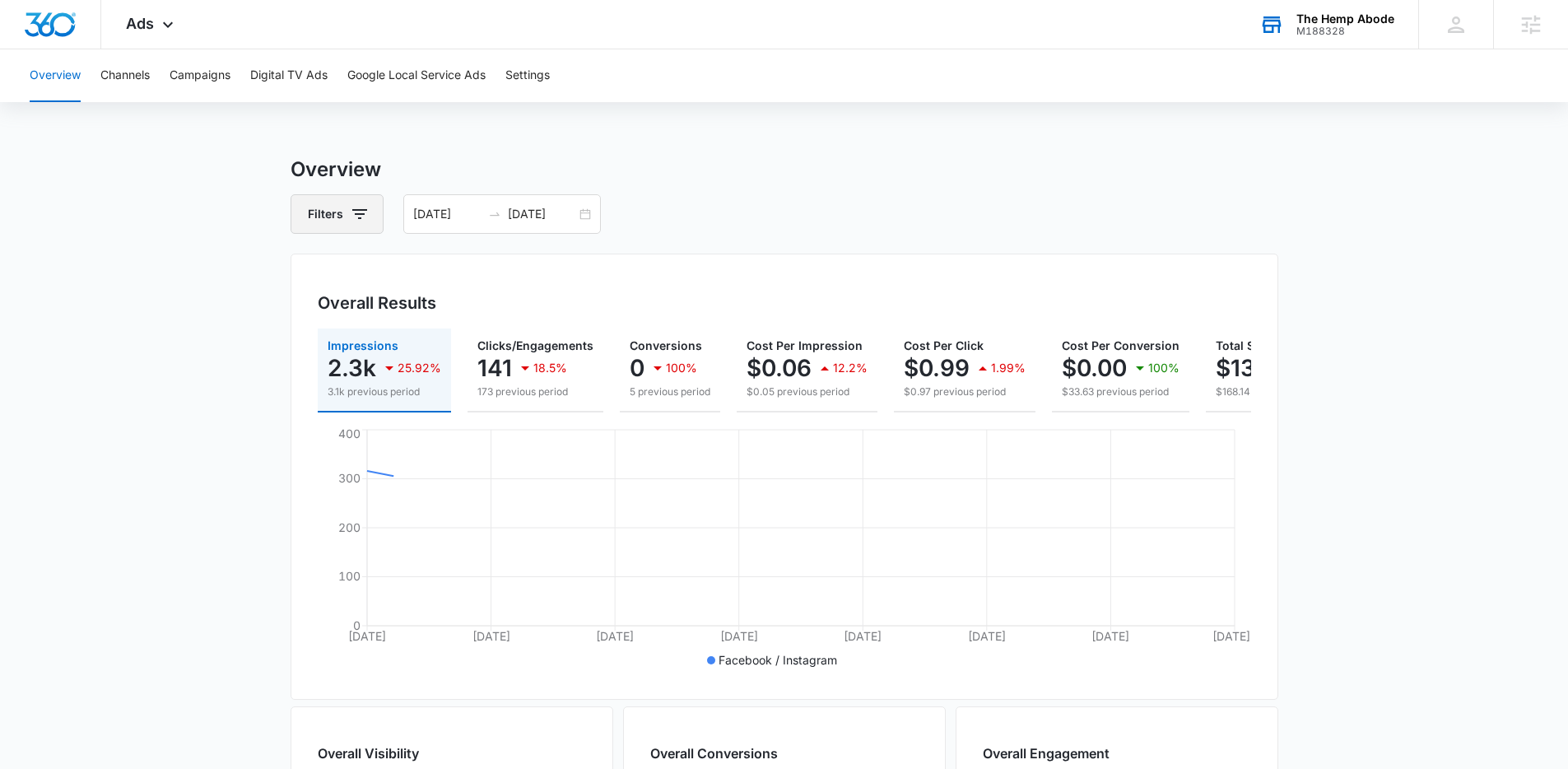
click at [357, 221] on icon "button" at bounding box center [360, 214] width 20 height 20
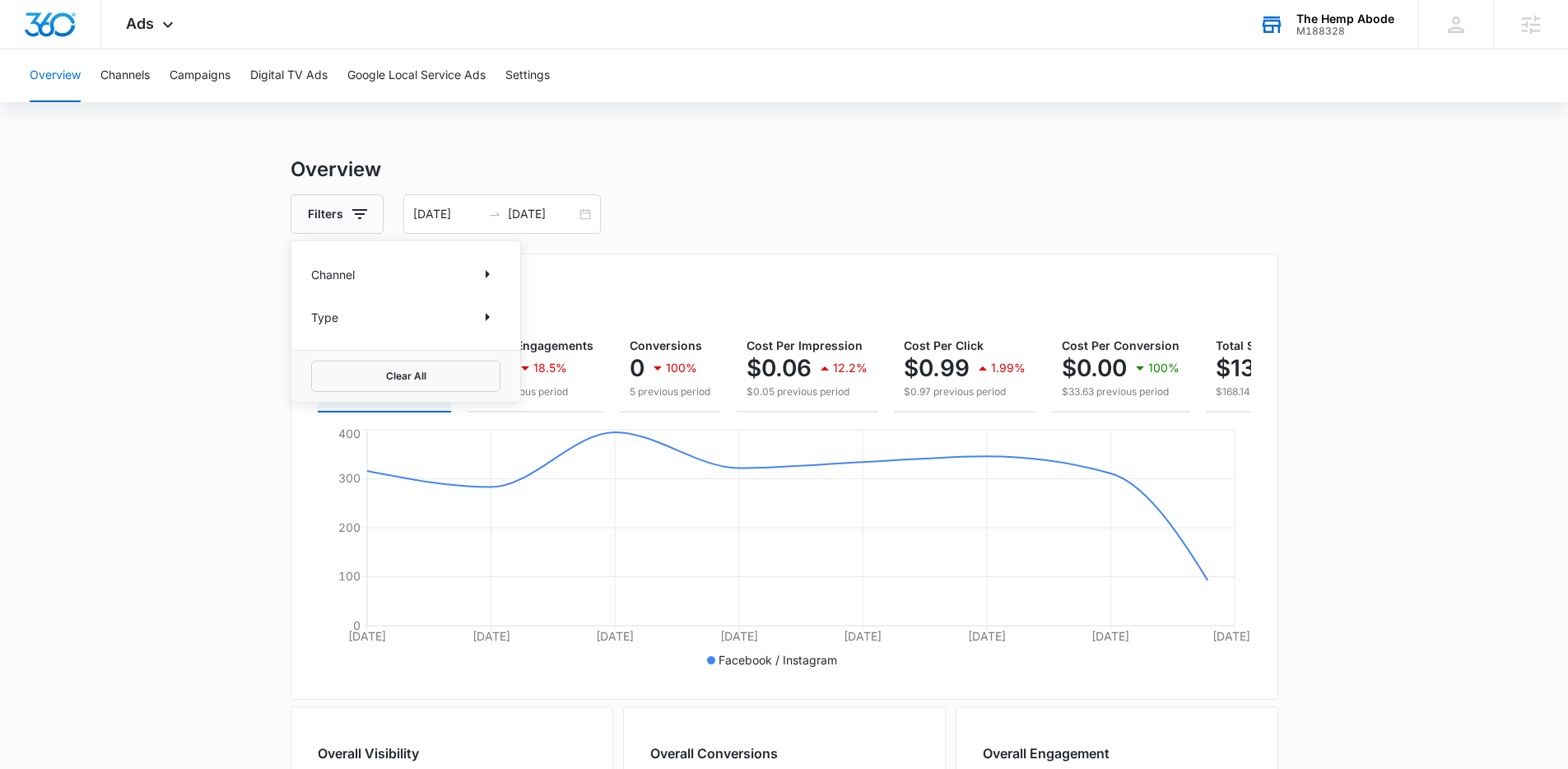
click at [744, 208] on div "Filters Channel Type Clear All 09/05/2025 09/12/2025" at bounding box center [784, 214] width 988 height 39
click at [583, 220] on div "09/05/2025 09/12/2025" at bounding box center [501, 214] width 197 height 39
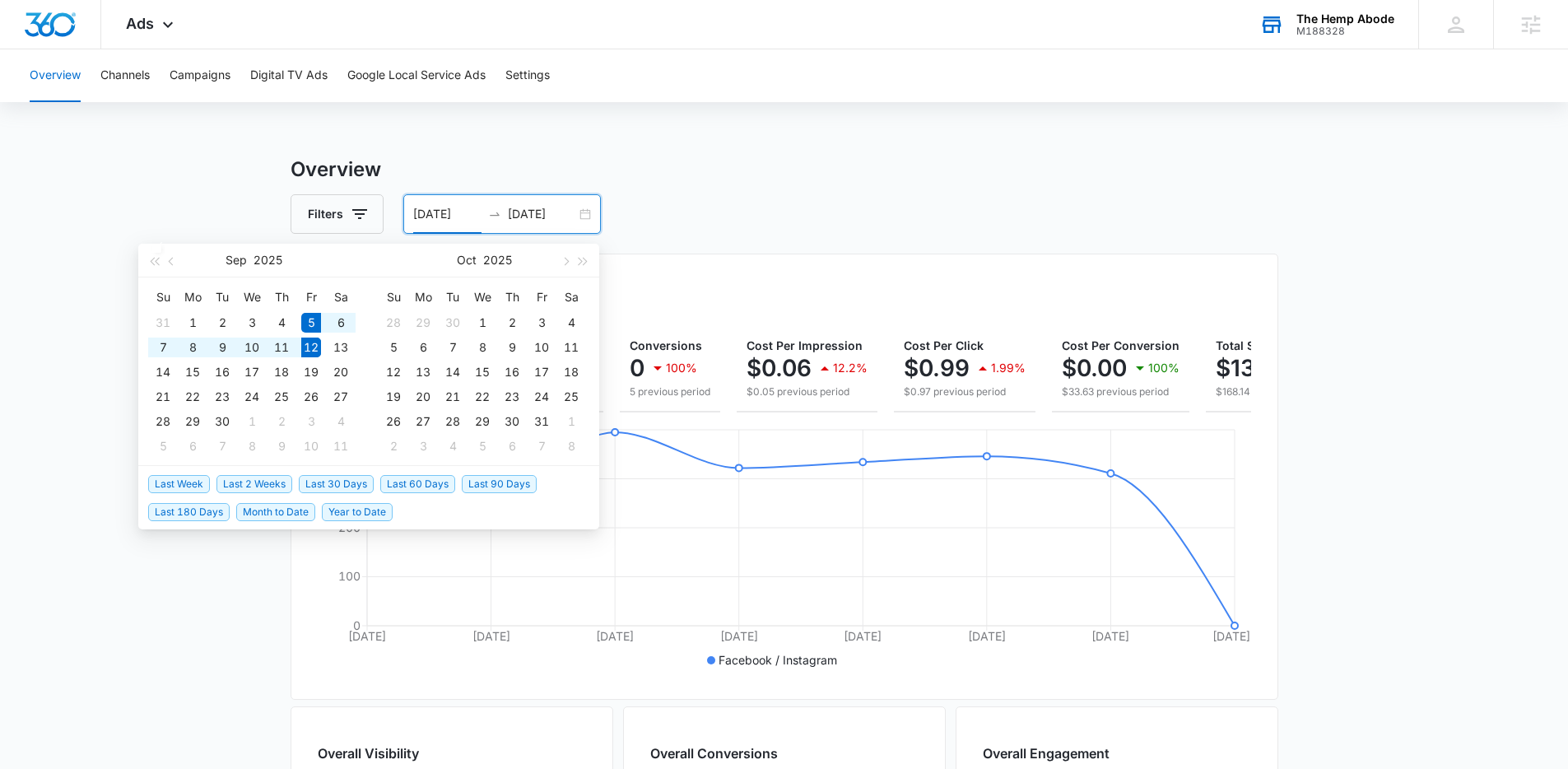
click at [714, 250] on div "Overview Filters 09/05/2025 09/12/2025 Overall Results Impressions 2.3k 25.92% …" at bounding box center [784, 746] width 988 height 1183
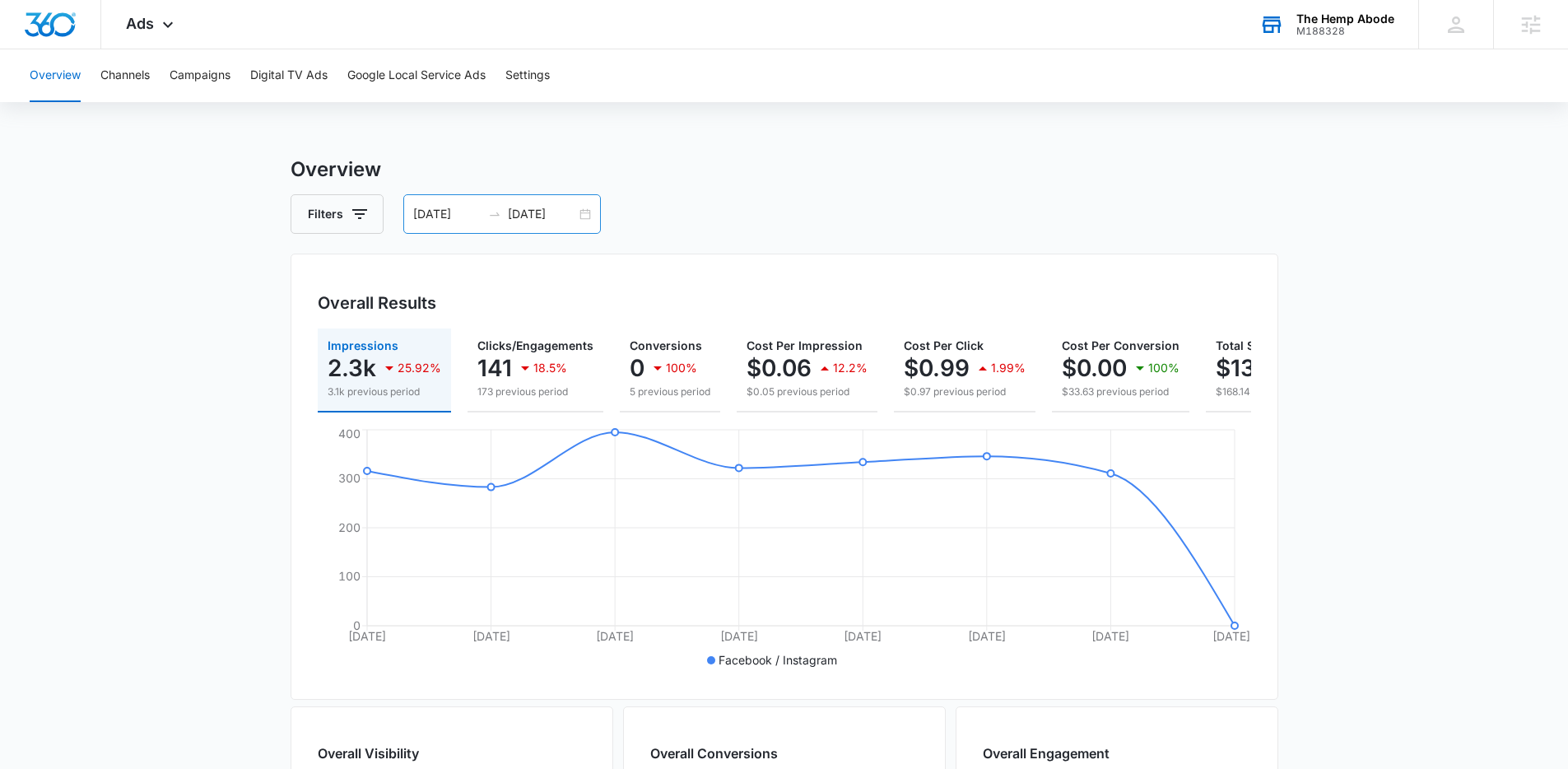
click at [595, 219] on div "09/05/2025 09/12/2025" at bounding box center [501, 214] width 197 height 39
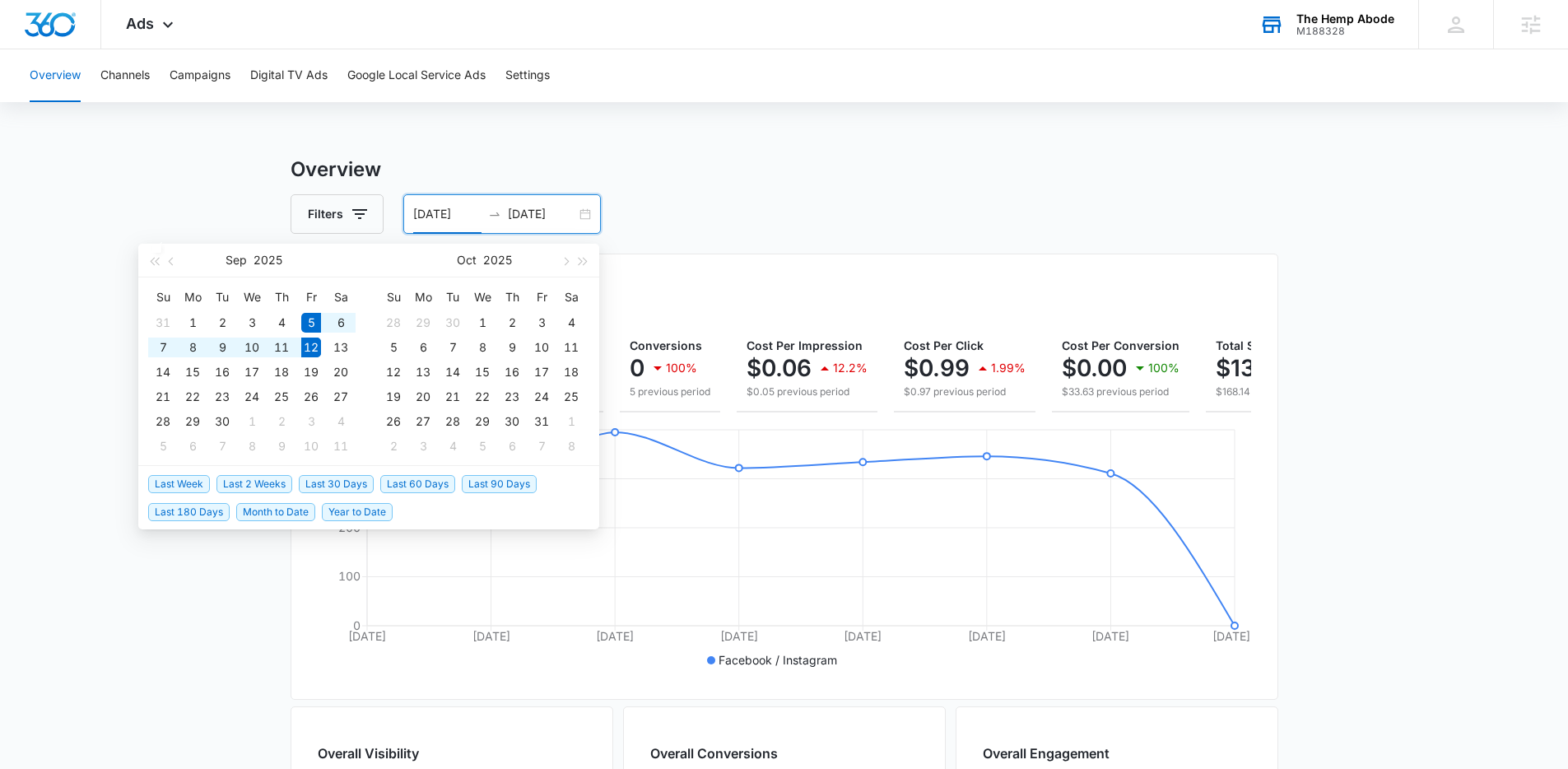
click at [581, 213] on div "09/05/2025 09/12/2025" at bounding box center [501, 214] width 197 height 39
click at [347, 482] on span "Last 30 Days" at bounding box center [336, 484] width 75 height 18
type input "08/13/2025"
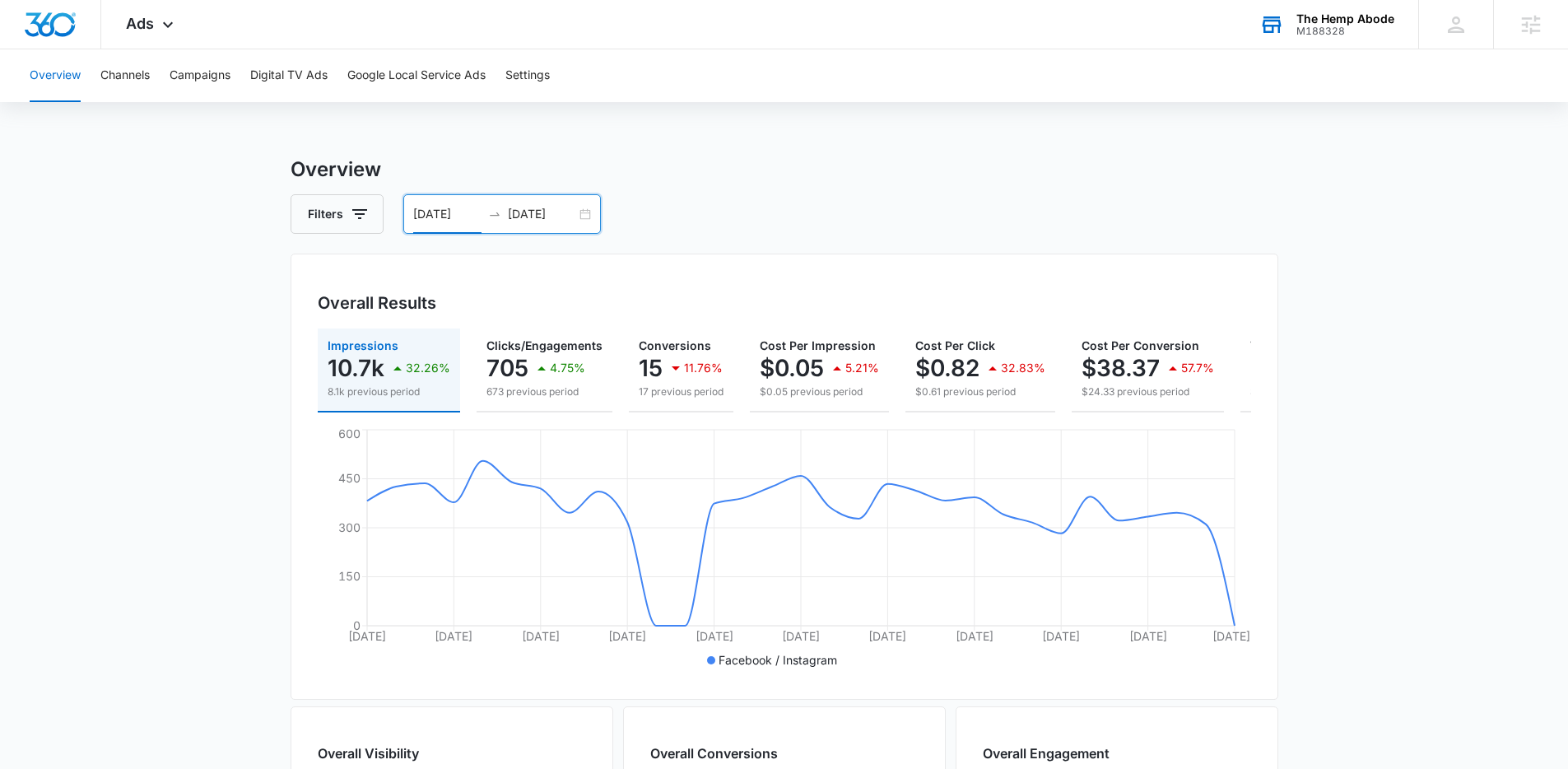
drag, startPoint x: 1085, startPoint y: 424, endPoint x: 1098, endPoint y: 420, distance: 13.6
click at [1098, 413] on div "Impressions 10.7k 32.26% 8.1k previous period Clicks/Engagements 705 4.75% 673 …" at bounding box center [784, 371] width 933 height 84
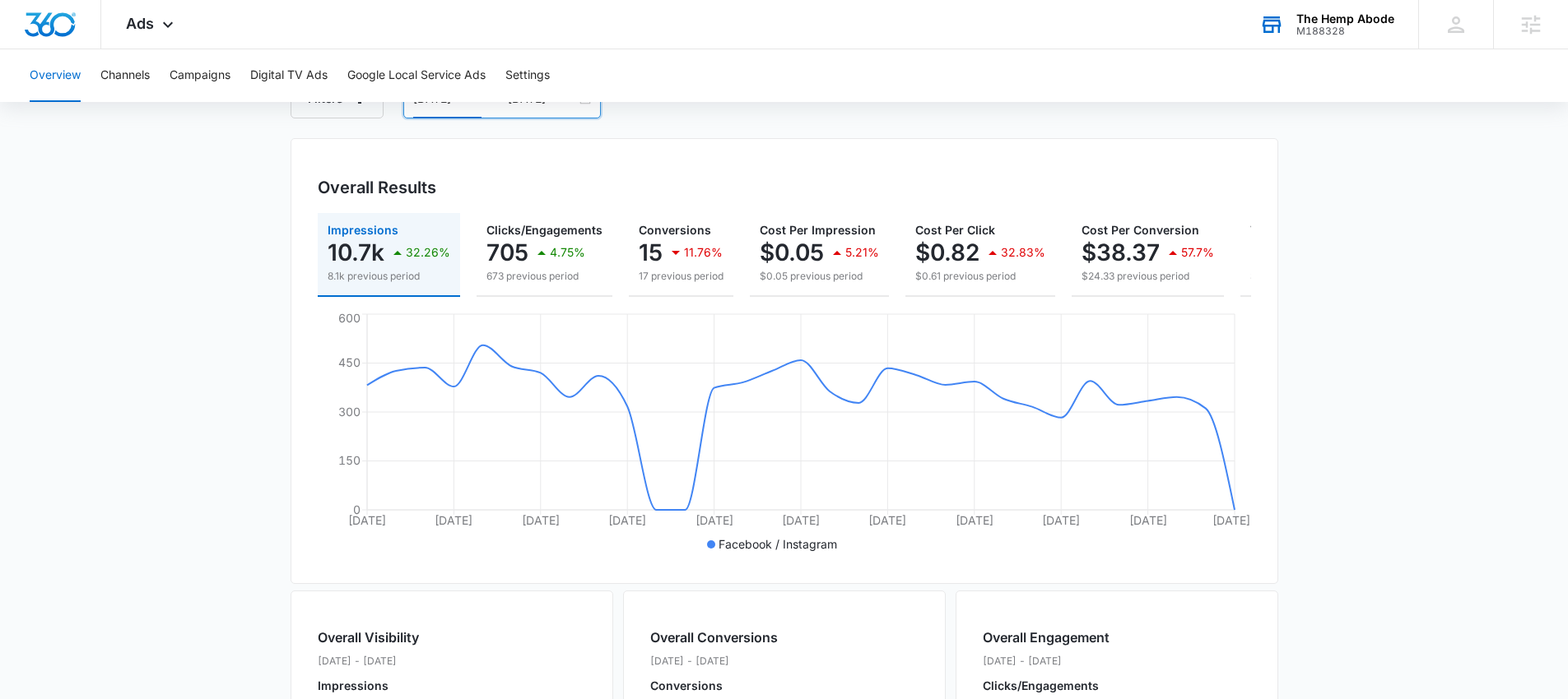
scroll to position [201, 0]
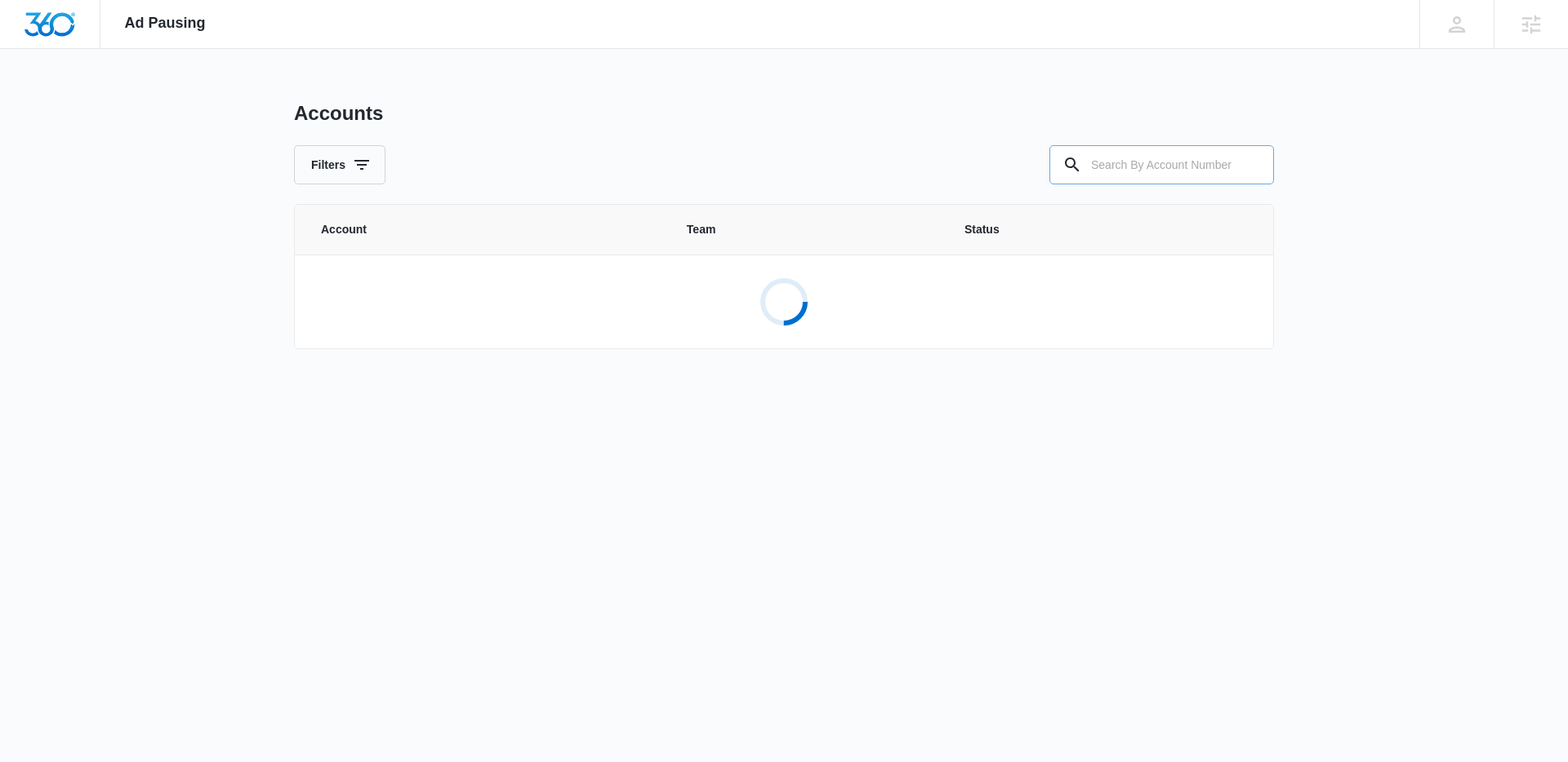
click at [1144, 170] on input "text" at bounding box center [1161, 165] width 224 height 39
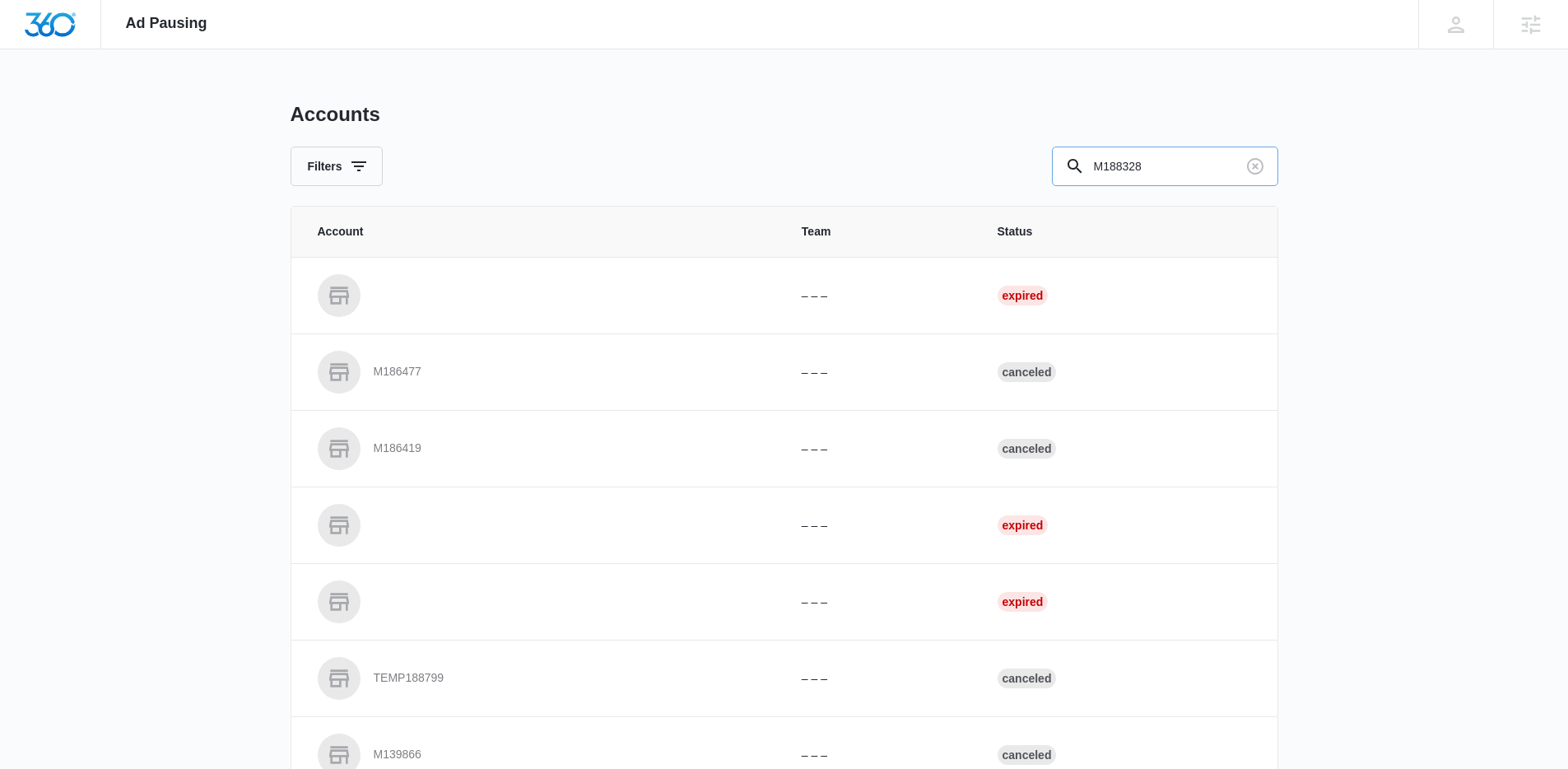
type input "M188328"
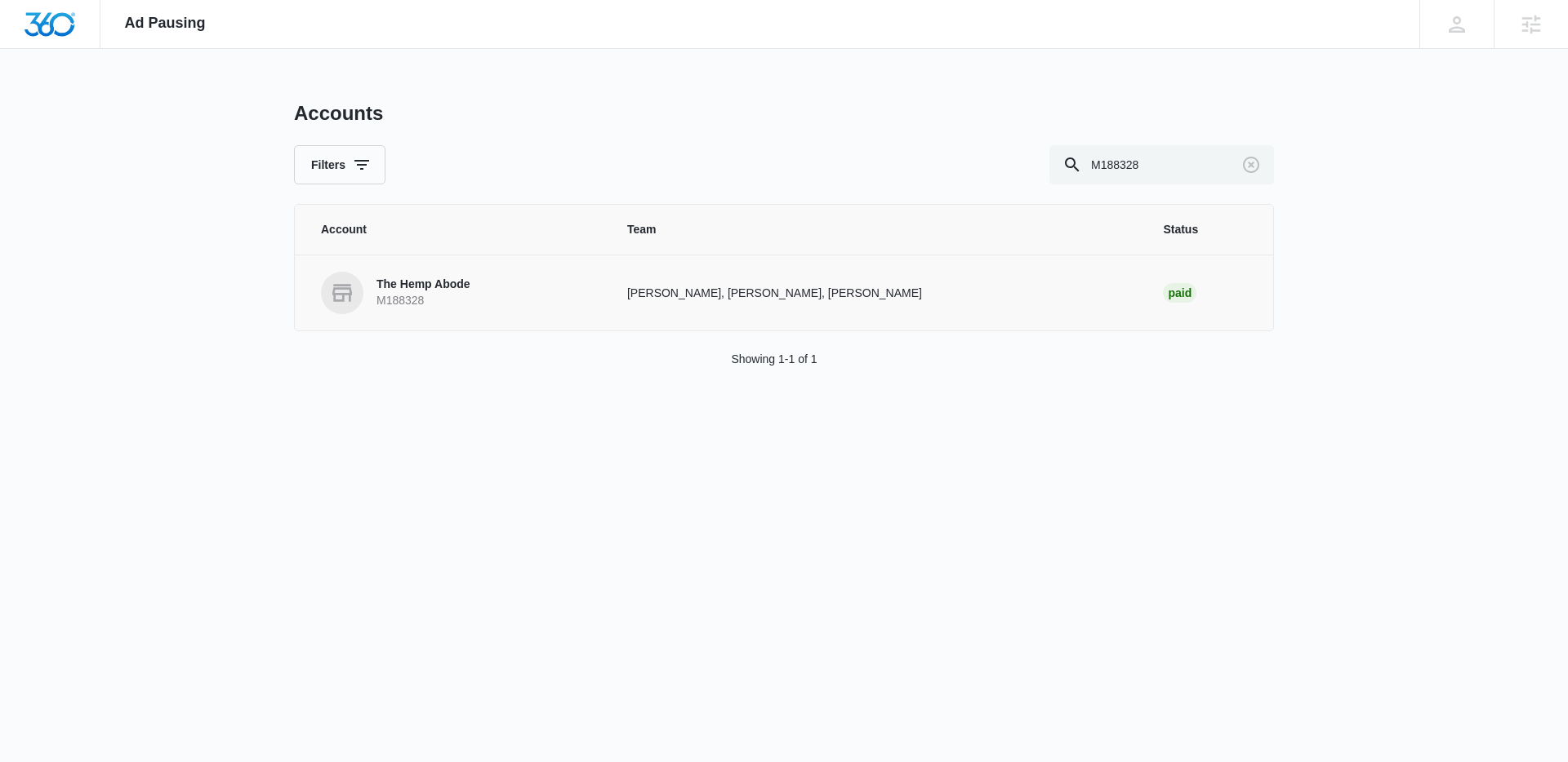
click at [453, 287] on p "The Hemp Abode" at bounding box center [423, 284] width 94 height 16
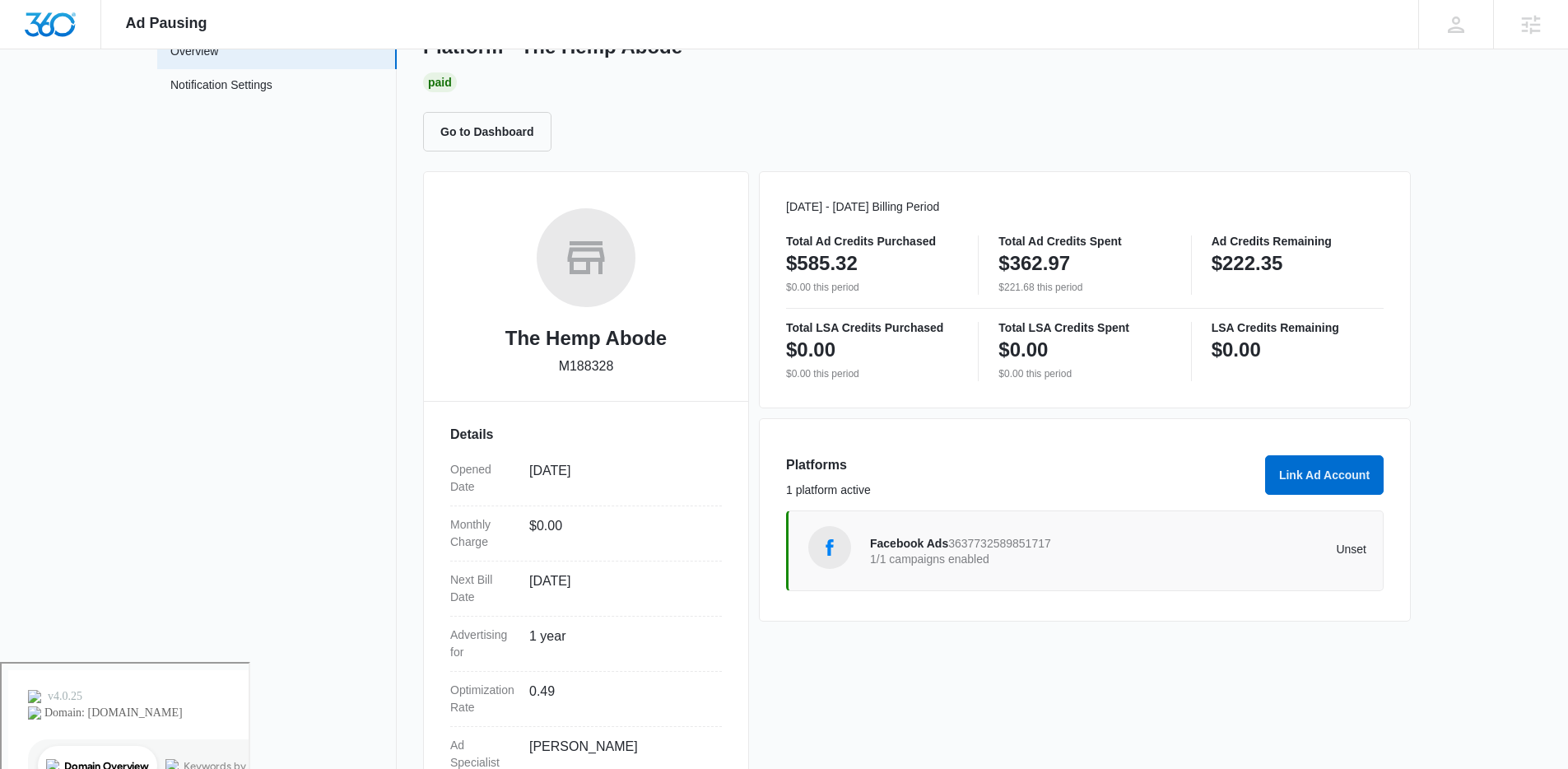
scroll to position [111, 0]
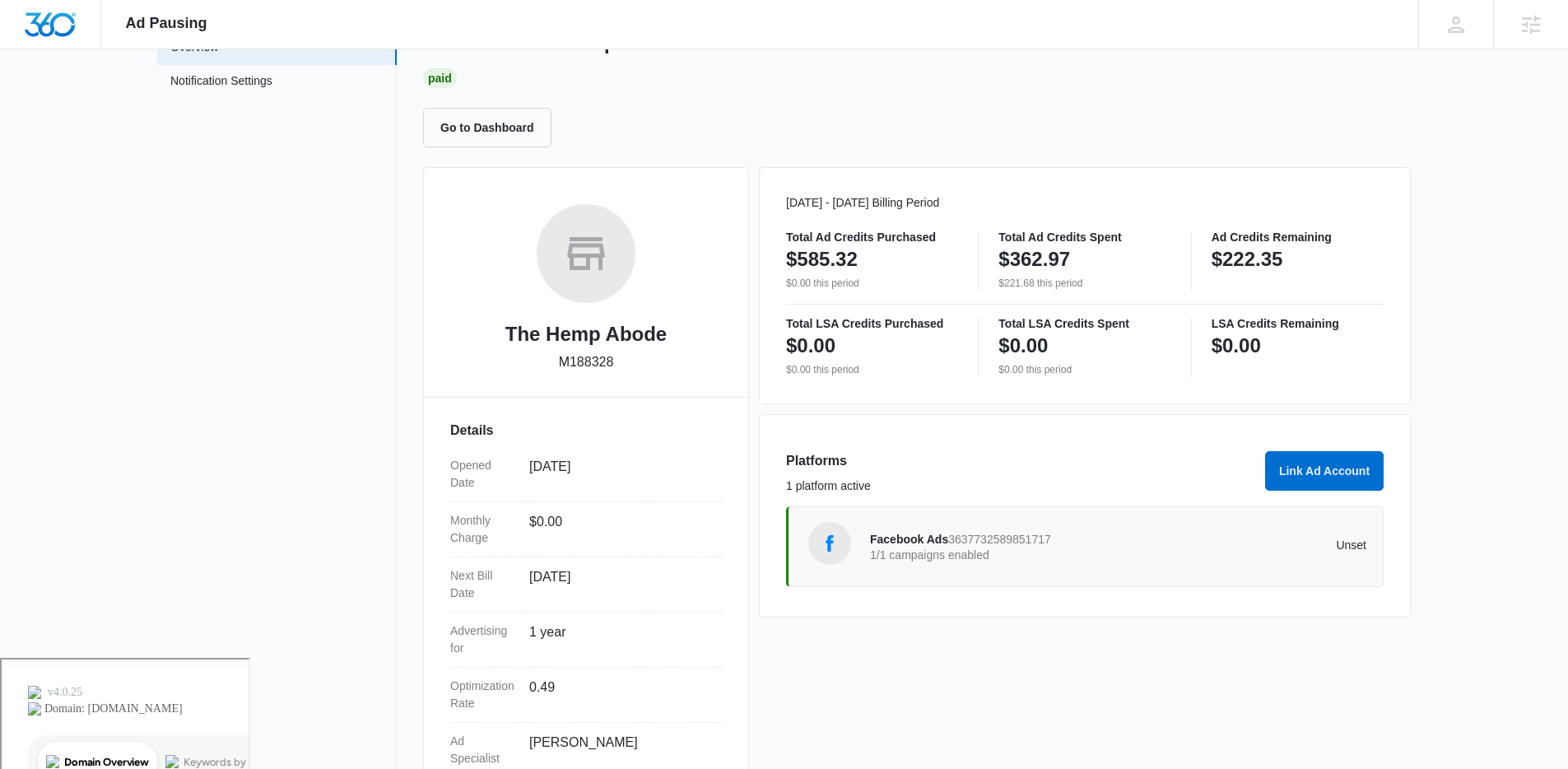
click at [901, 533] on span "Facebook Ads" at bounding box center [910, 539] width 79 height 13
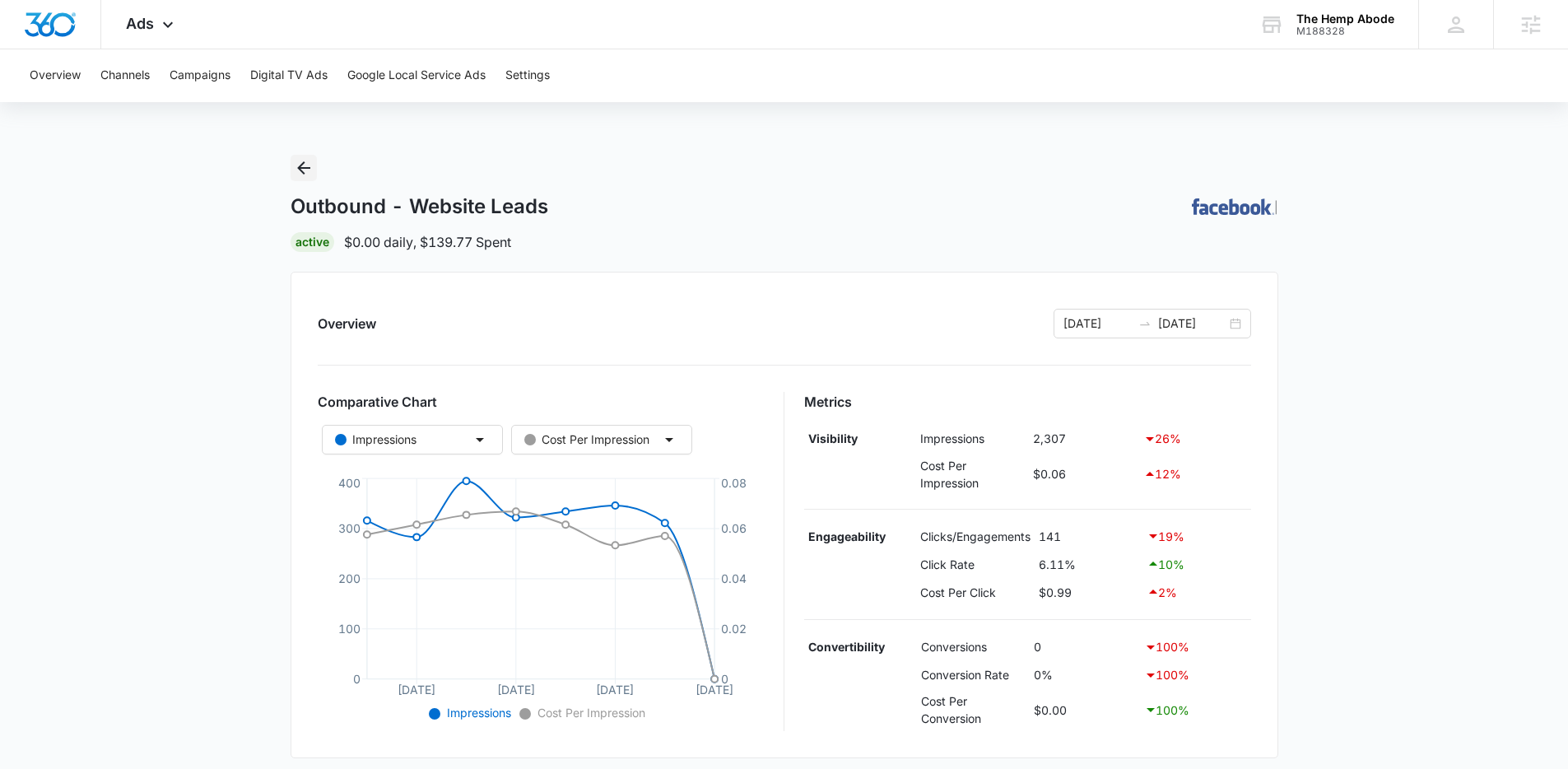
click at [301, 160] on icon "Back" at bounding box center [303, 167] width 20 height 20
